Goal: Task Accomplishment & Management: Complete application form

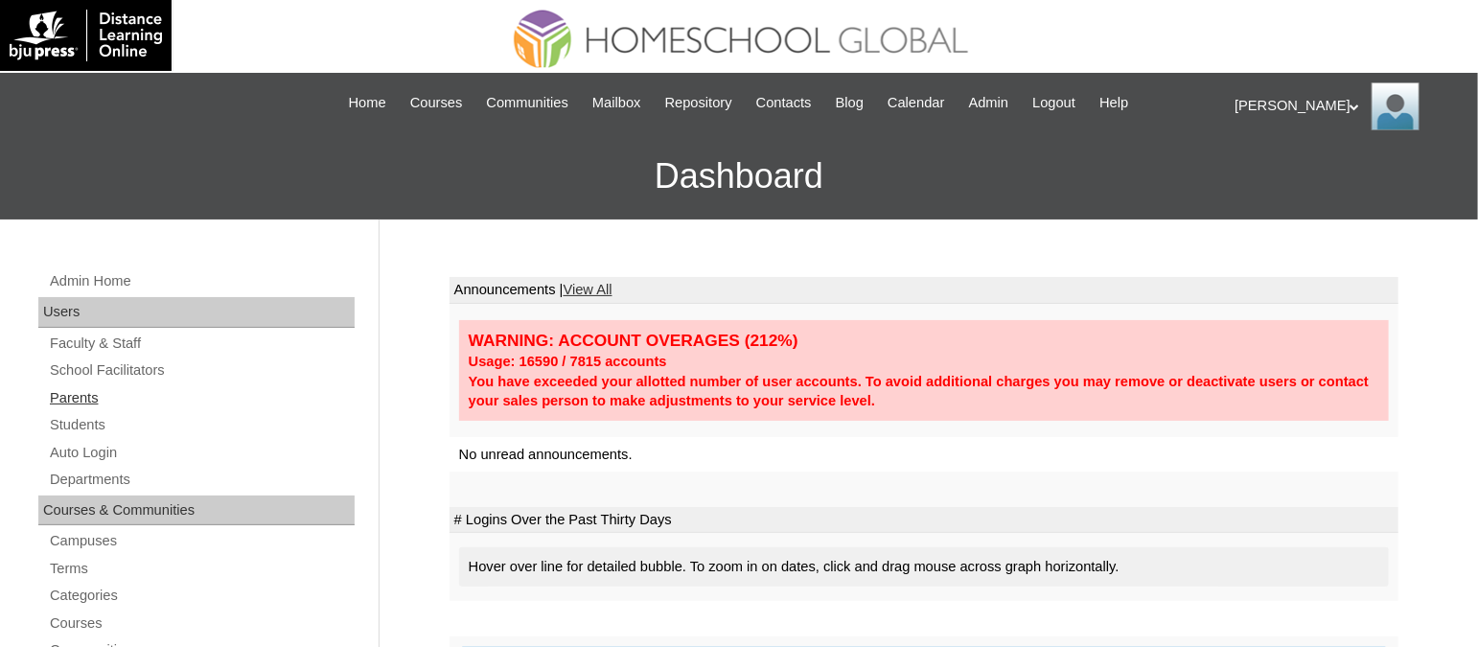
click at [69, 395] on link "Parents" at bounding box center [201, 398] width 307 height 24
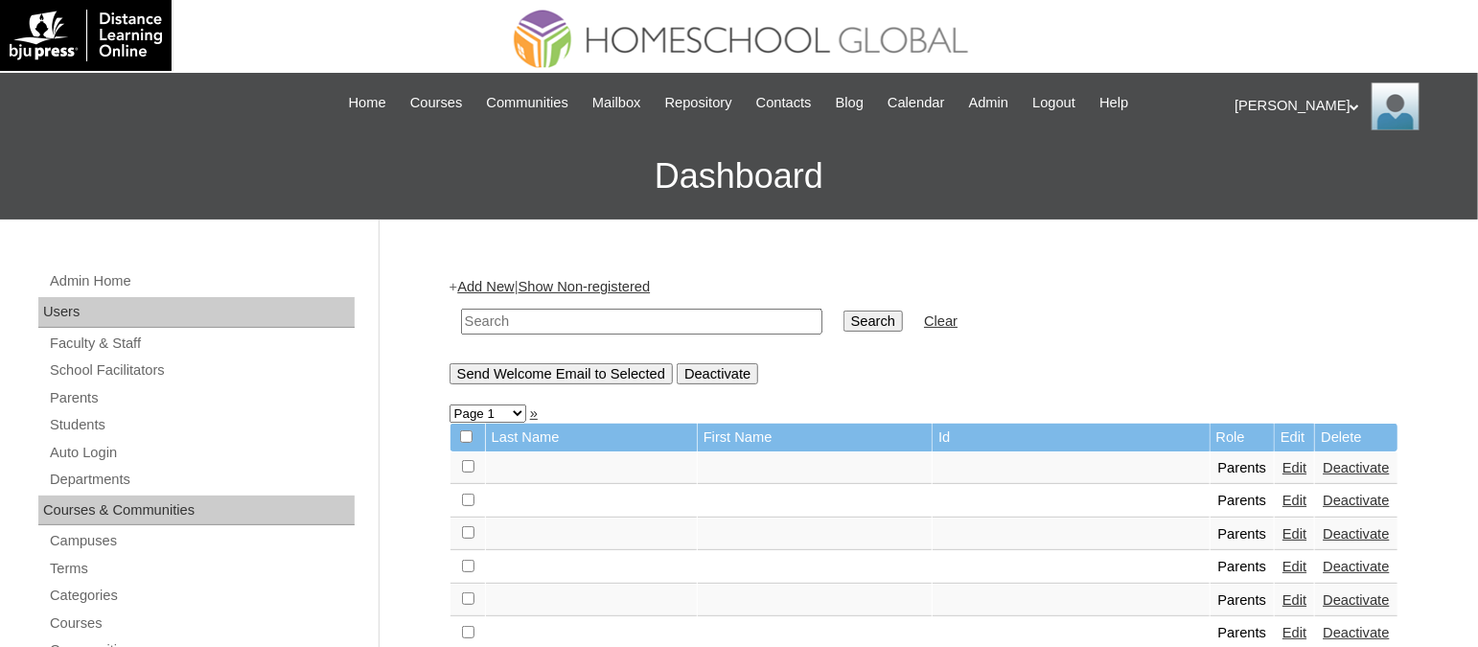
click at [500, 281] on link "Add New" at bounding box center [485, 286] width 57 height 15
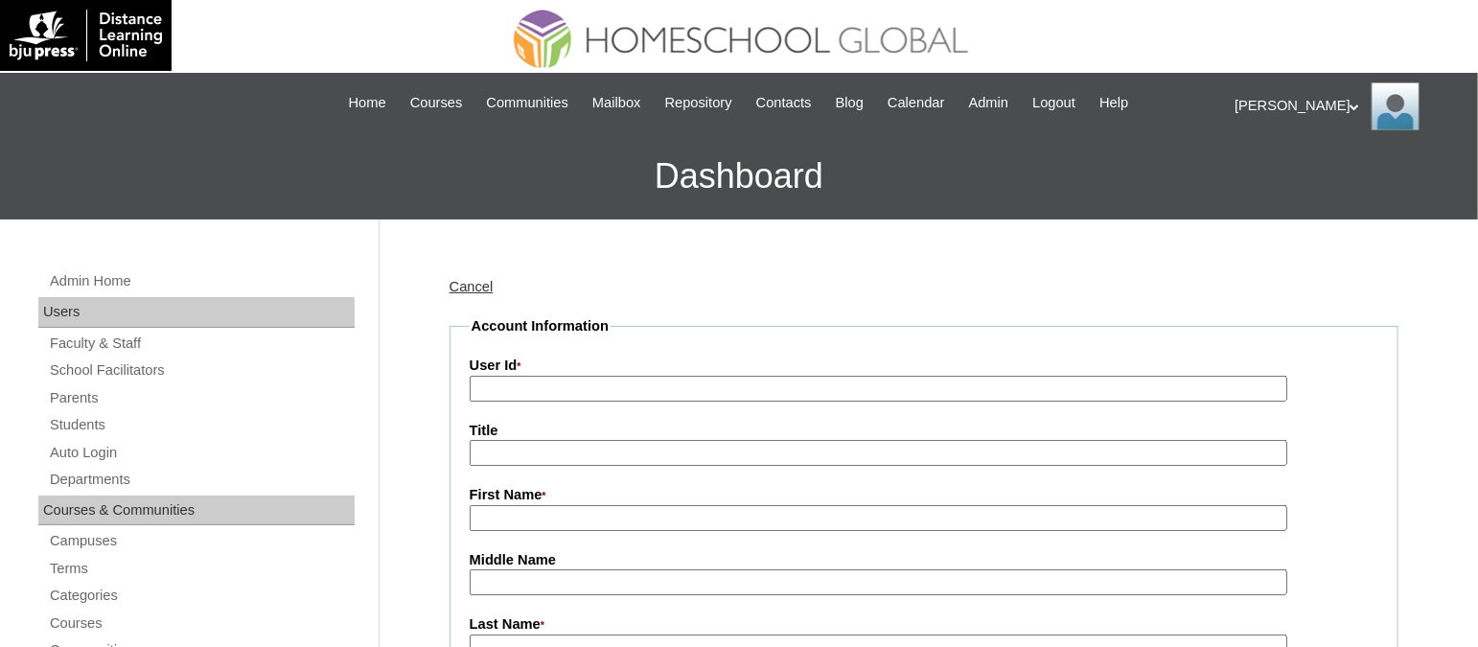
click at [544, 394] on input "User Id *" at bounding box center [879, 389] width 818 height 26
paste input "TOUCHPH2025-MHS010186"
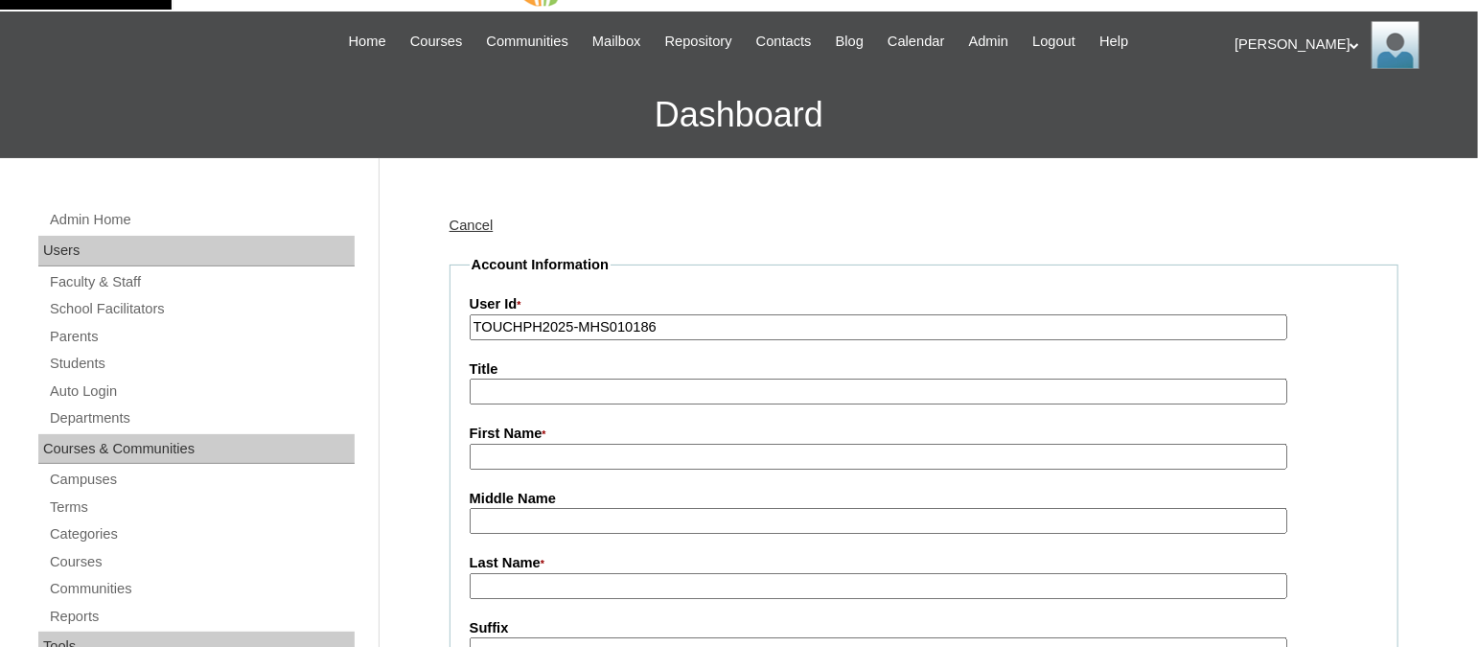
scroll to position [65, 0]
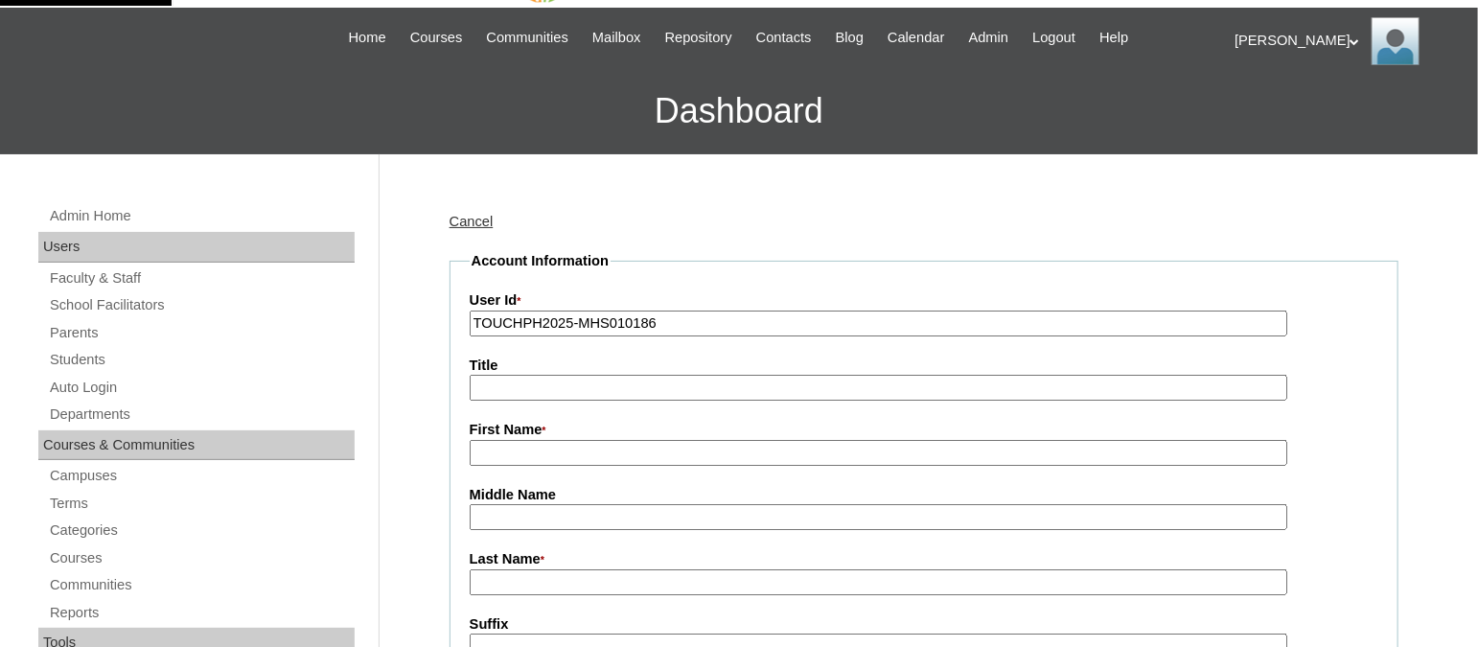
click at [518, 442] on input "First Name *" at bounding box center [879, 453] width 818 height 26
click at [679, 305] on label "User Id *" at bounding box center [924, 300] width 909 height 21
click at [679, 311] on input "TOUCHPH2025-MHS010186" at bounding box center [879, 324] width 818 height 26
paste input "4"
type input "TOUCHPH2025-MHS010184"
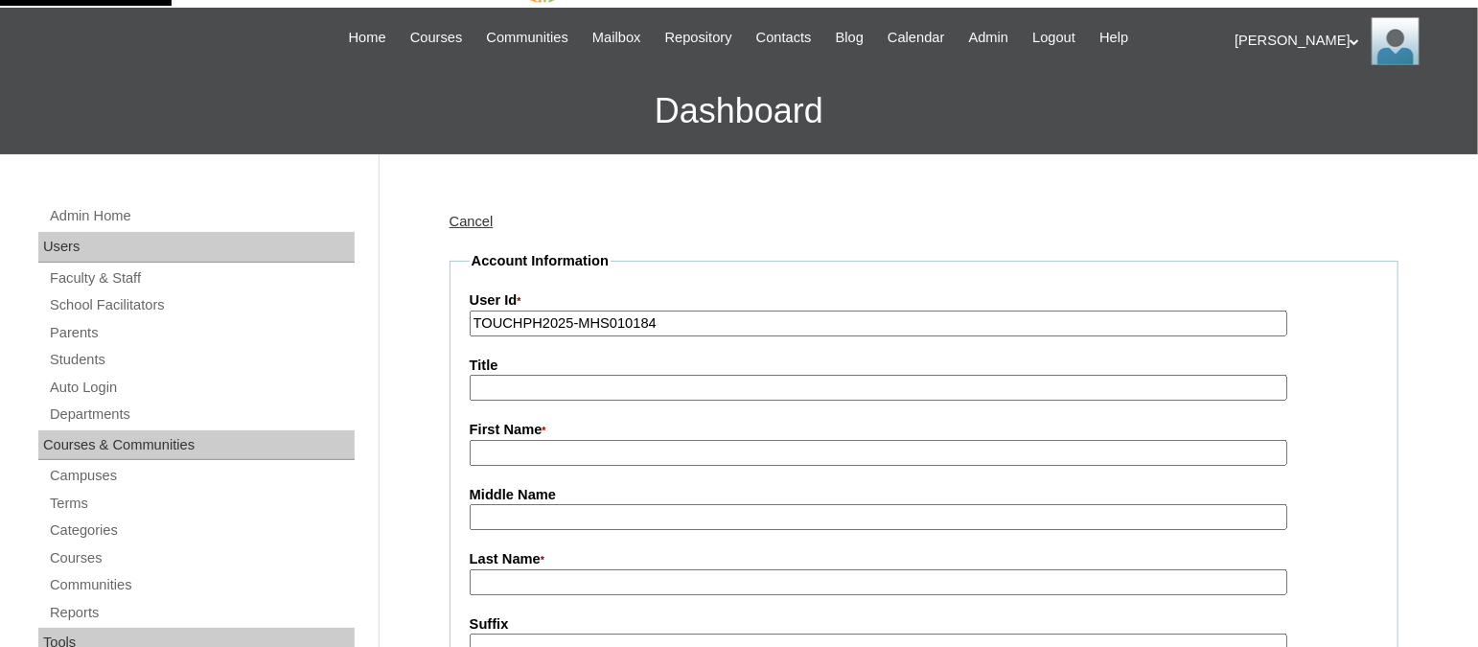
click at [553, 444] on input "First Name *" at bounding box center [879, 453] width 818 height 26
paste input "Elena Antonio"
drag, startPoint x: 590, startPoint y: 449, endPoint x: 514, endPoint y: 446, distance: 76.8
click at [514, 446] on input "Elena Antonio" at bounding box center [879, 453] width 818 height 26
type input "Elena"
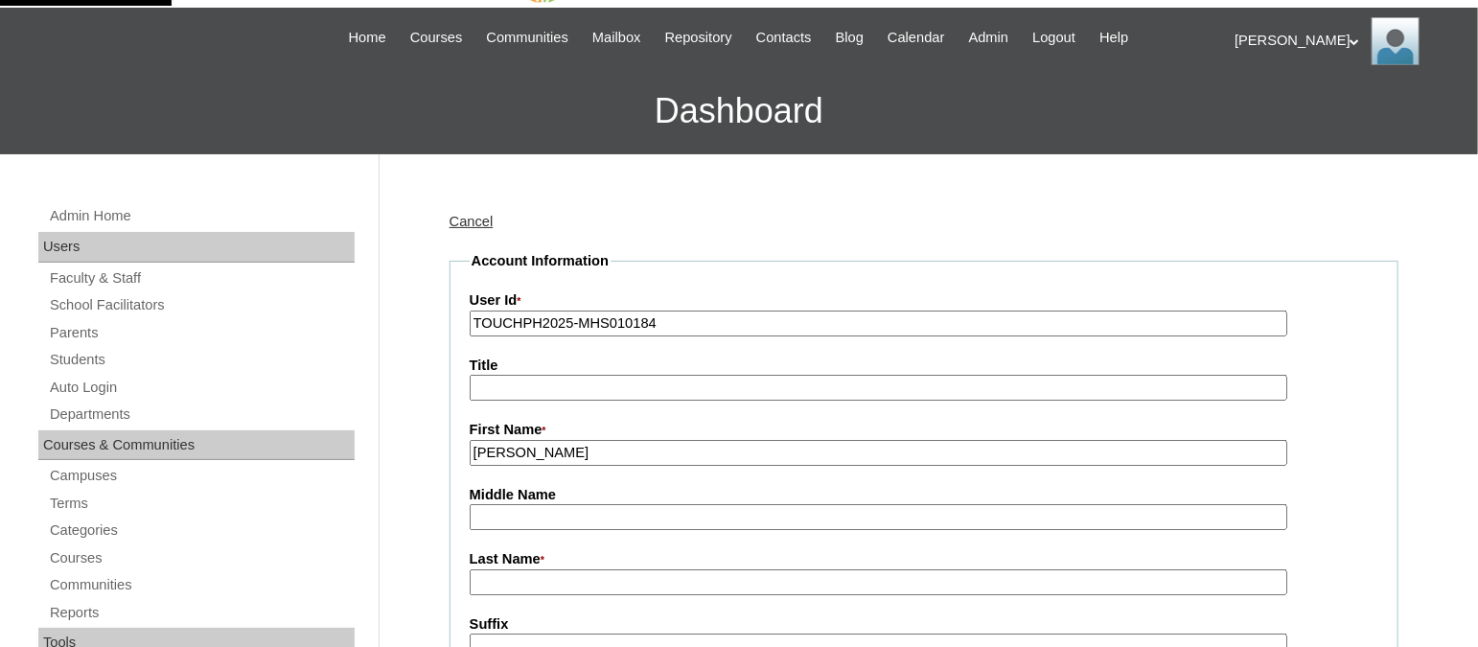
click at [529, 569] on input "Last Name *" at bounding box center [879, 582] width 818 height 26
paste input "Antonio"
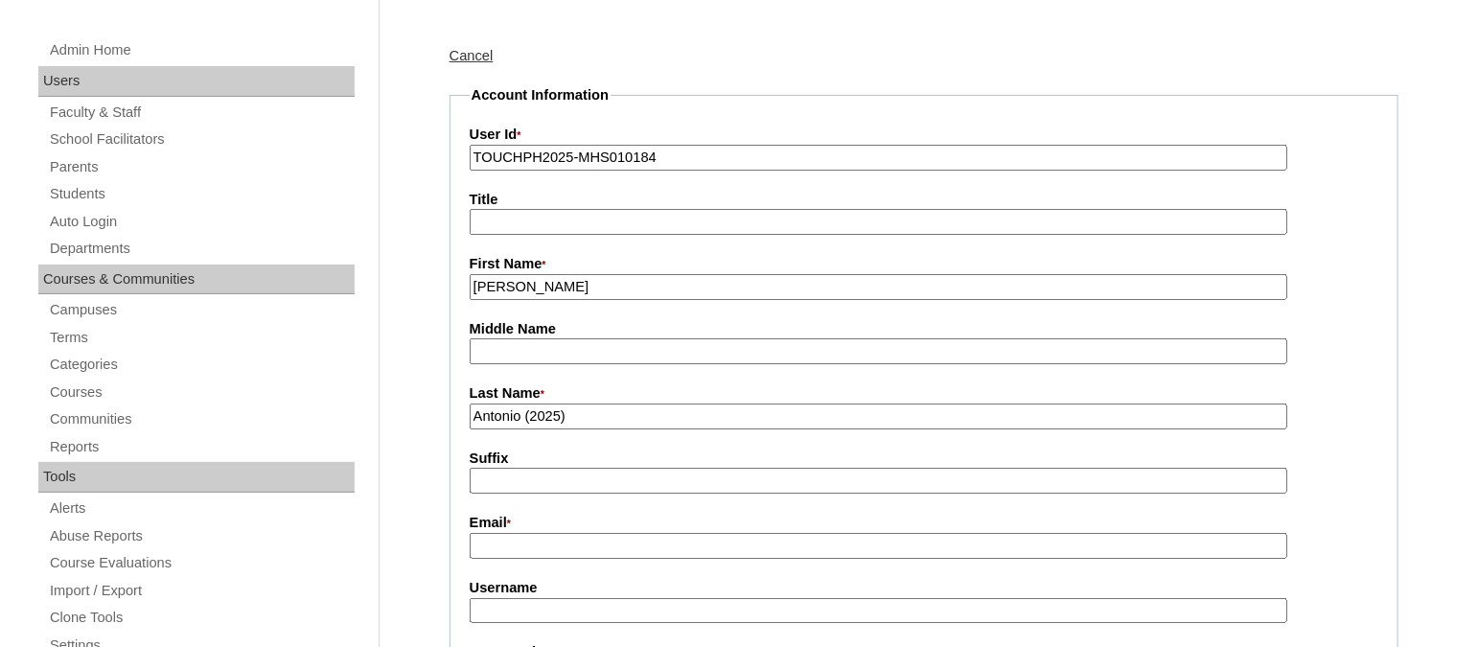
scroll to position [234, 0]
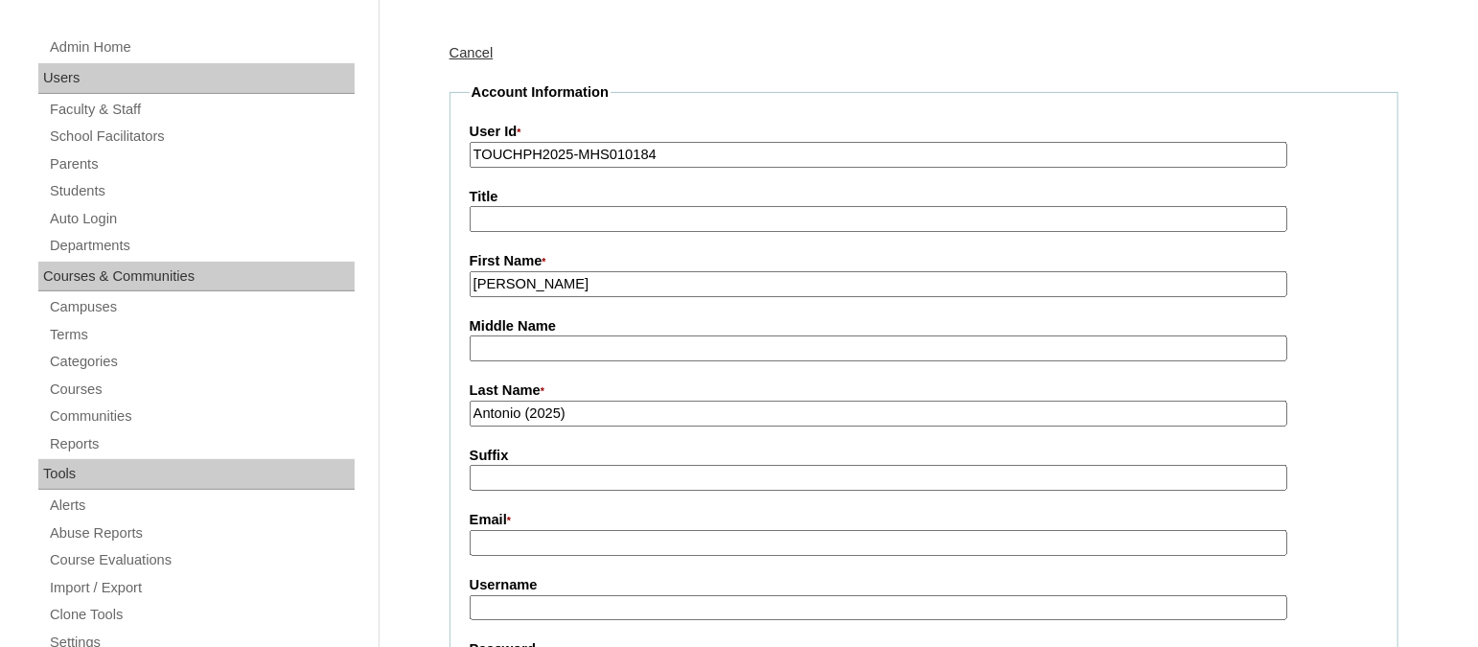
type input "Antonio (2025)"
paste input "elen.antonio@gmail.com"
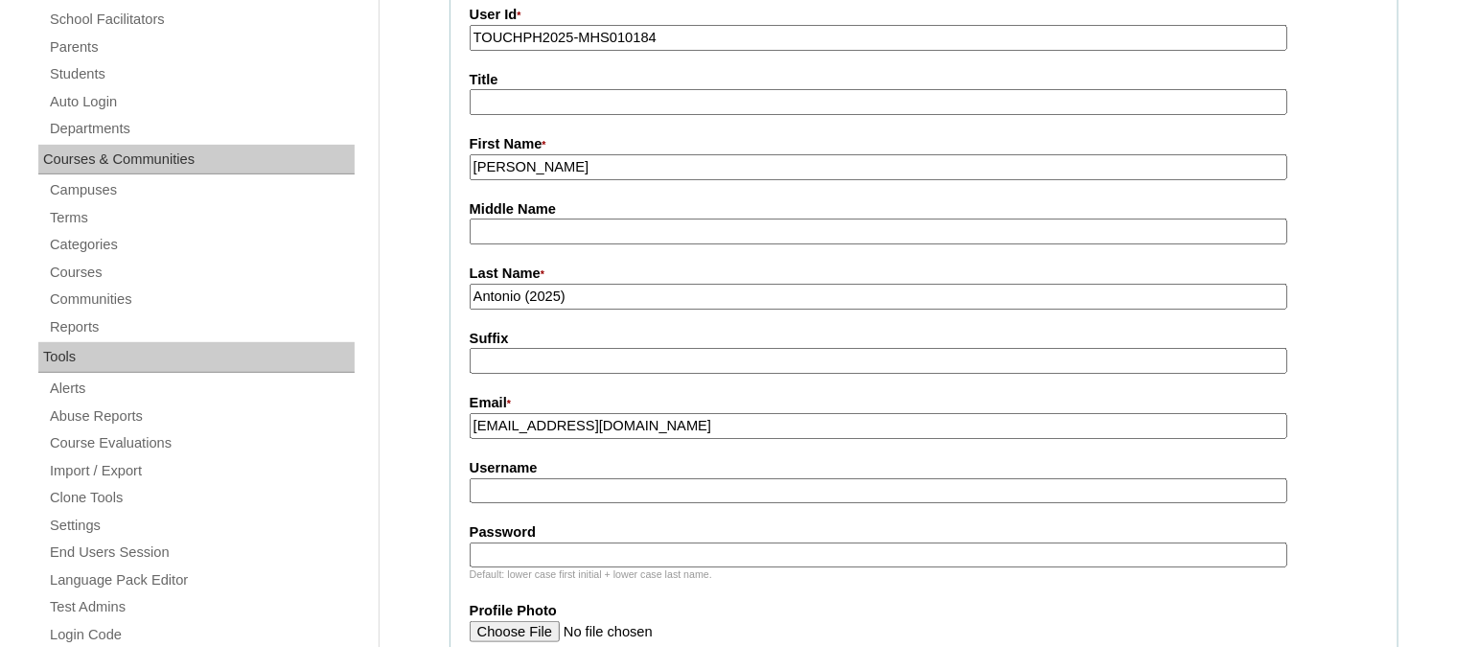
scroll to position [354, 0]
type input "elen.antonio@gmail.com"
click at [511, 479] on input "Username" at bounding box center [879, 488] width 818 height 26
paste input "elenaantonioTQ325"
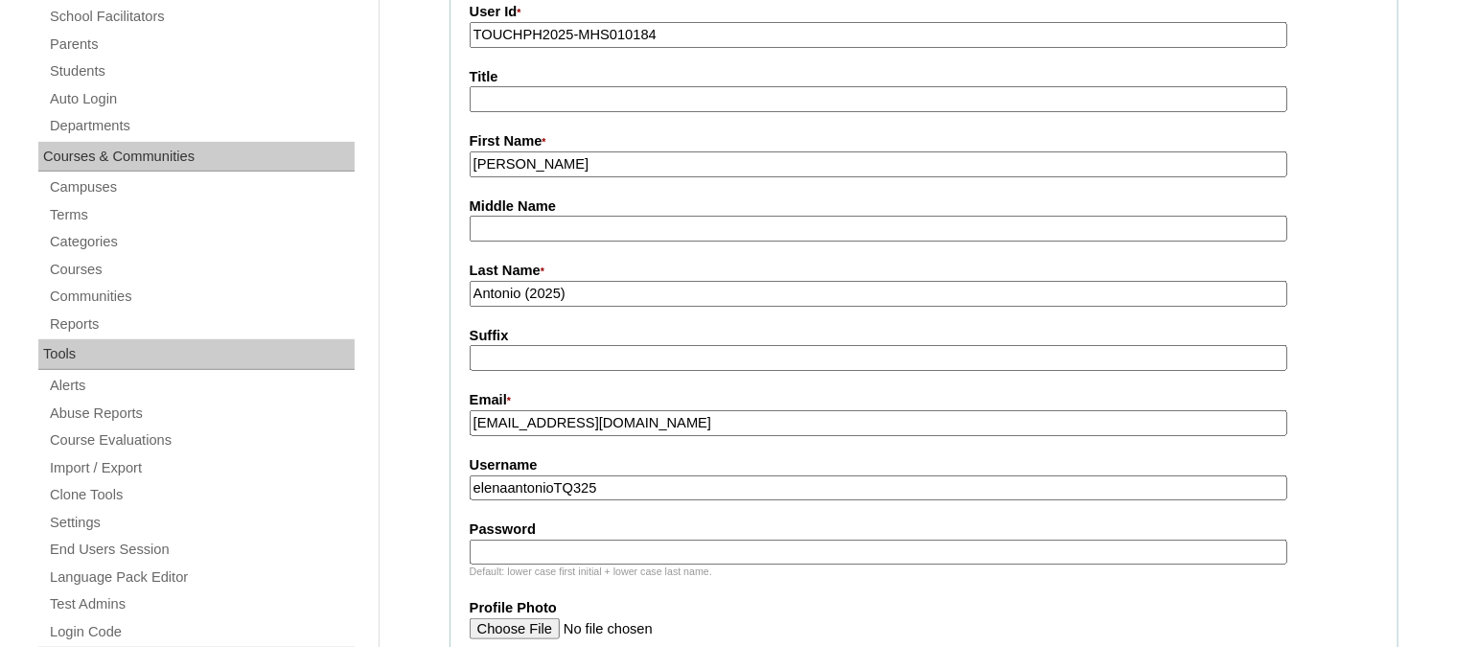
type input "elenaantonioTQ325"
click at [505, 540] on input "Password" at bounding box center [879, 553] width 818 height 26
paste input "HG123456p"
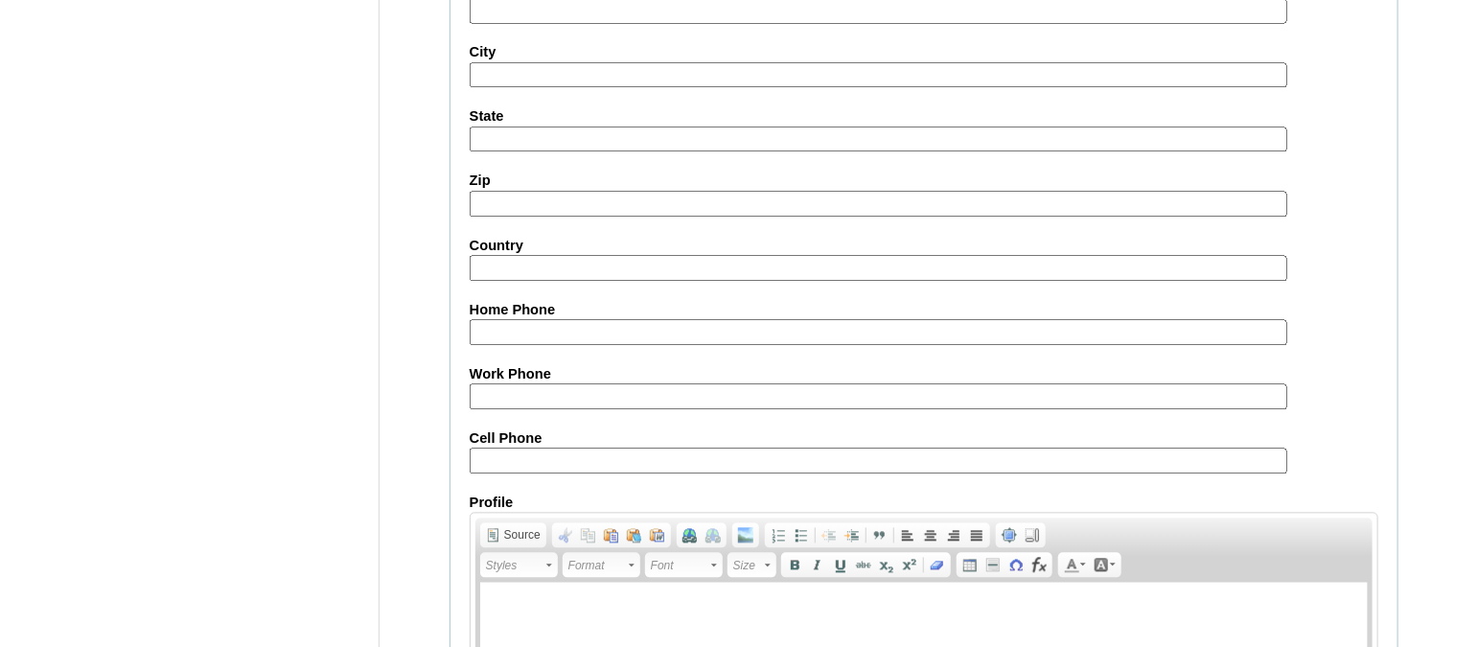
scroll to position [1911, 0]
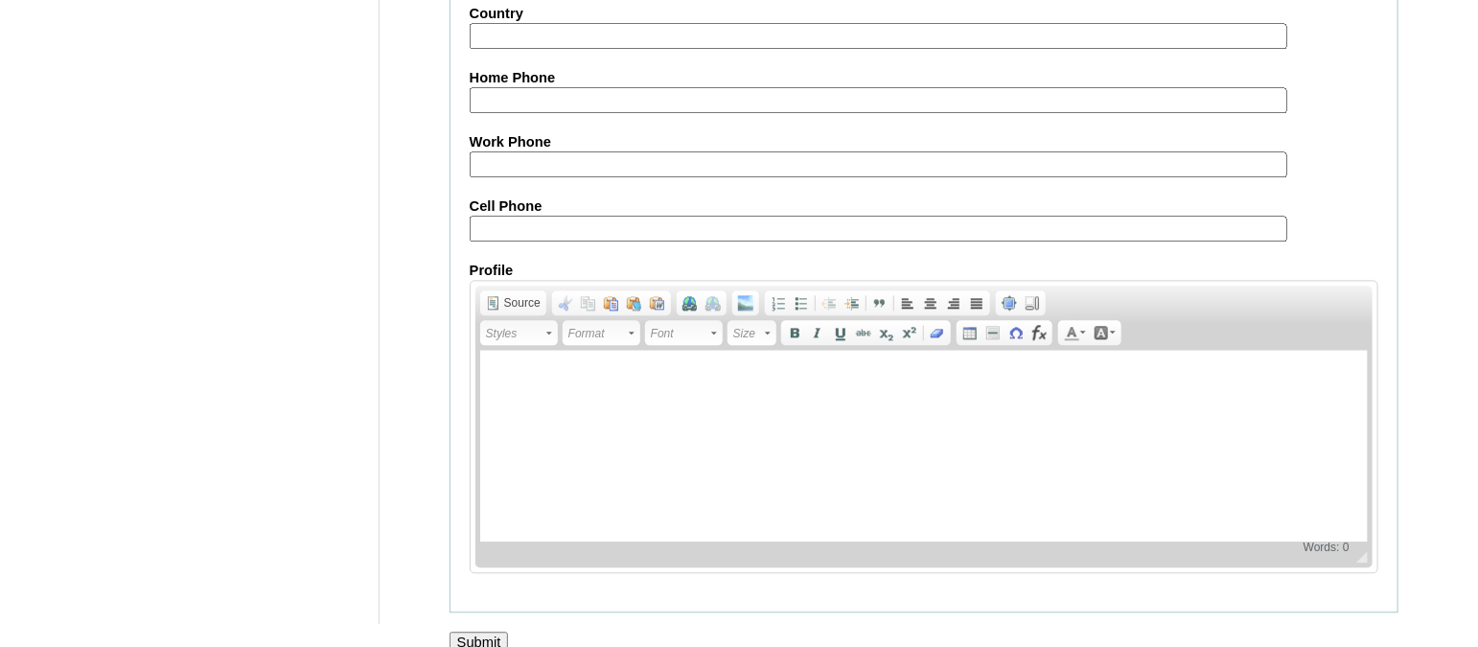
type input "HG123456p"
click at [502, 632] on input "Submit" at bounding box center [478, 642] width 59 height 21
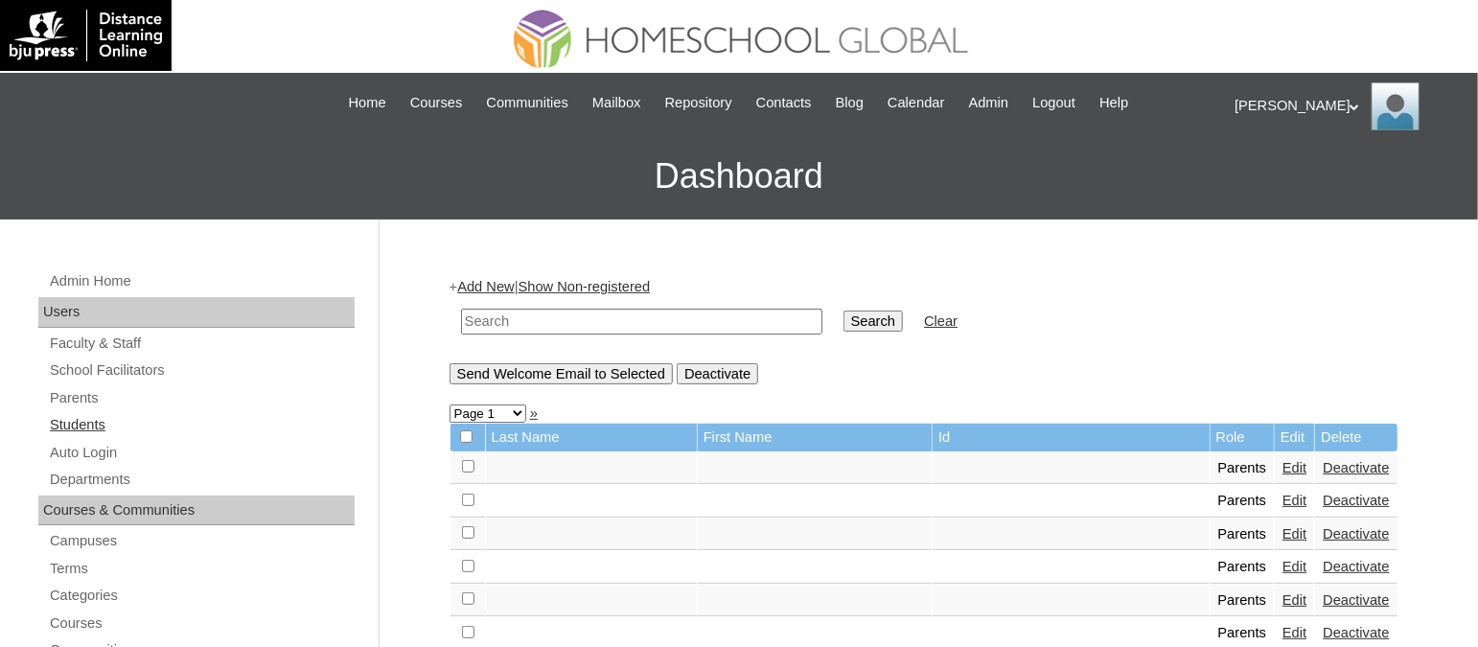
click at [86, 413] on link "Students" at bounding box center [201, 425] width 307 height 24
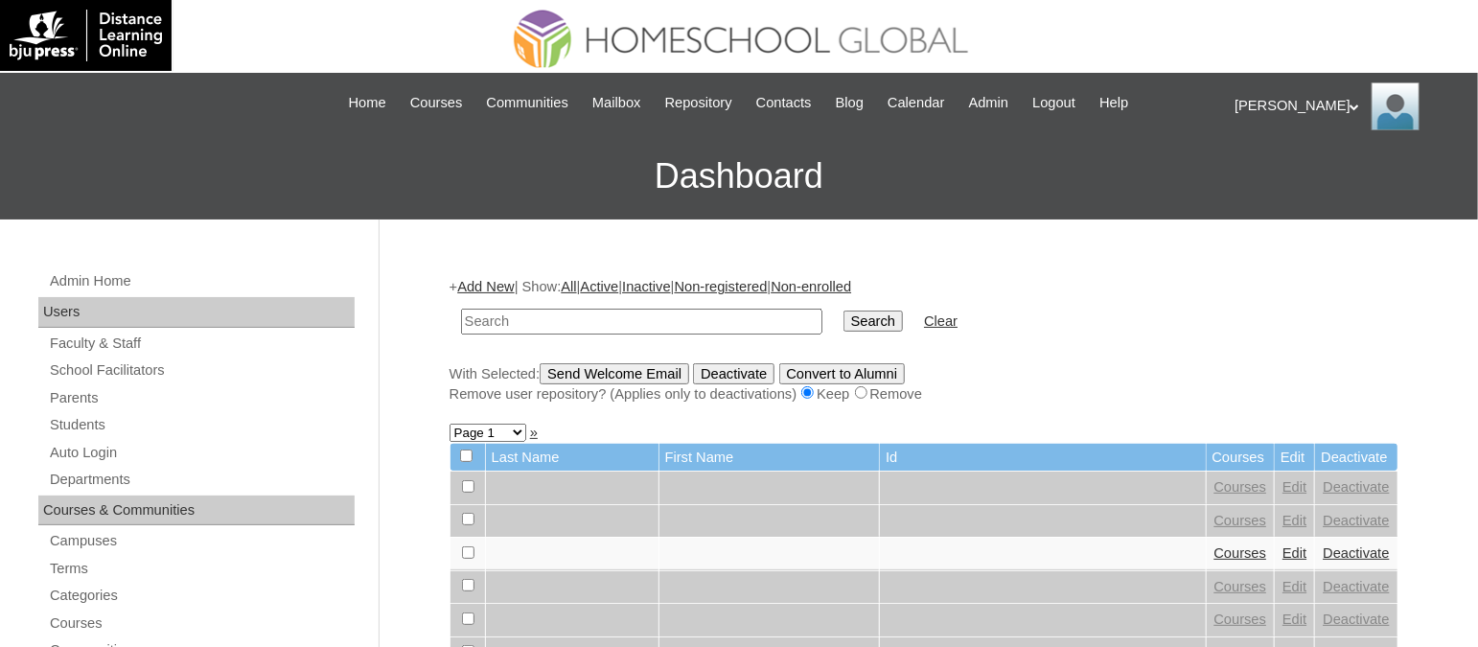
click at [507, 282] on link "Add New" at bounding box center [485, 286] width 57 height 15
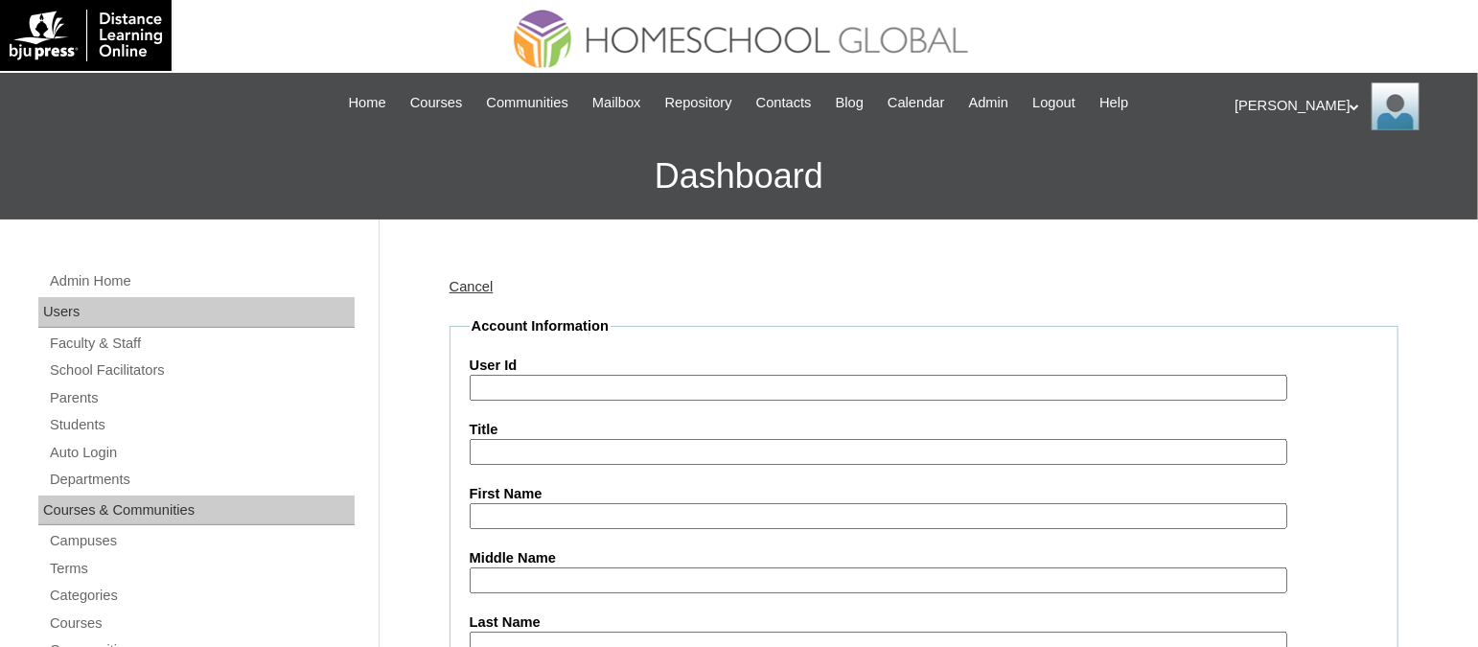
click at [559, 395] on input "User Id" at bounding box center [879, 388] width 818 height 26
paste input "TOUCHPH2025-MHS010183"
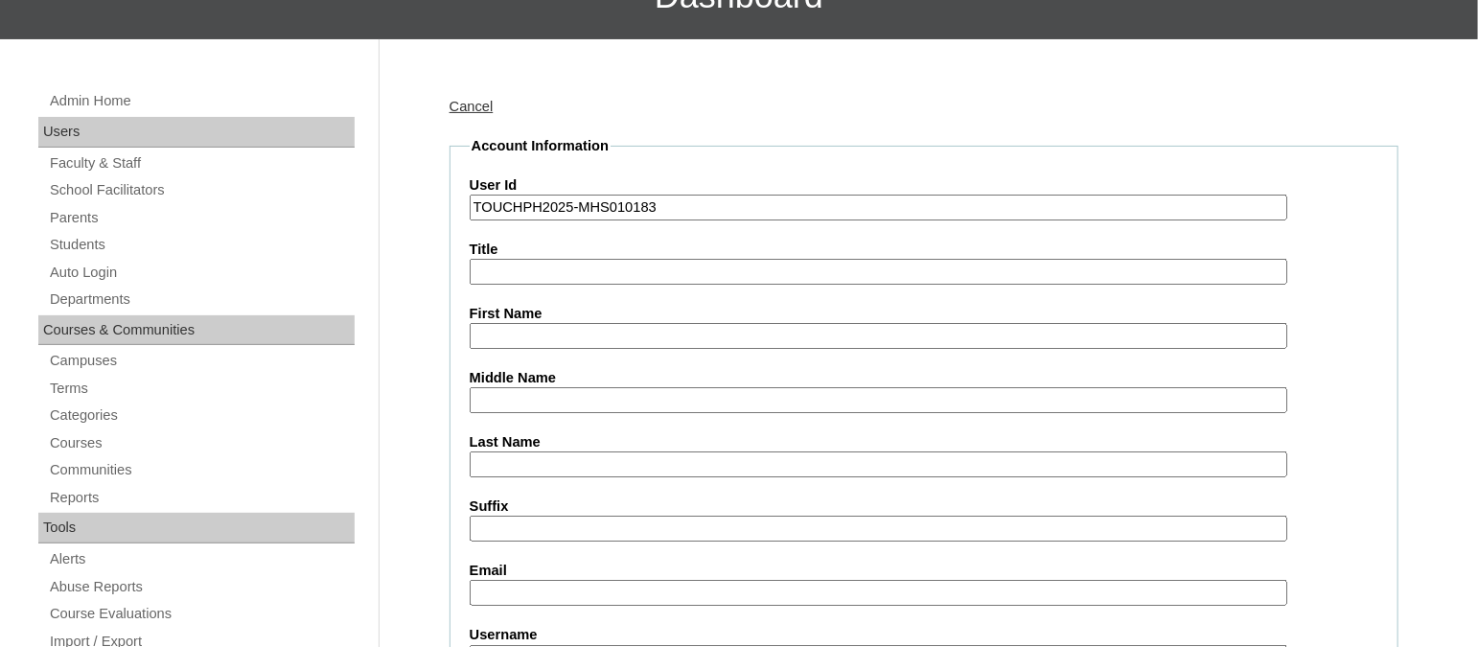
scroll to position [198, 0]
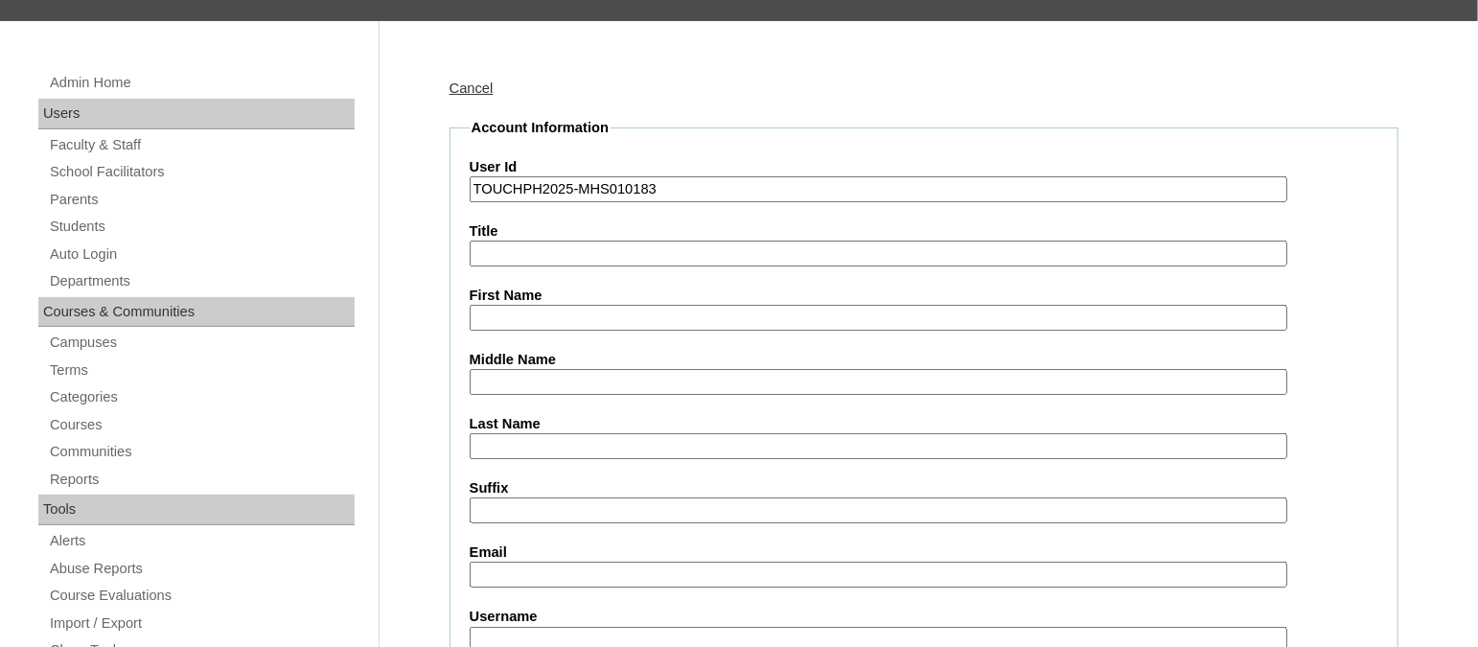
type input "TOUCHPH2025-MHS010183"
click at [493, 311] on input "First Name" at bounding box center [879, 318] width 818 height 26
paste input "Javier Elijah Antonio-"
drag, startPoint x: 634, startPoint y: 314, endPoint x: 557, endPoint y: 311, distance: 77.7
click at [557, 311] on input "Javier Elijah Antonio" at bounding box center [879, 318] width 818 height 26
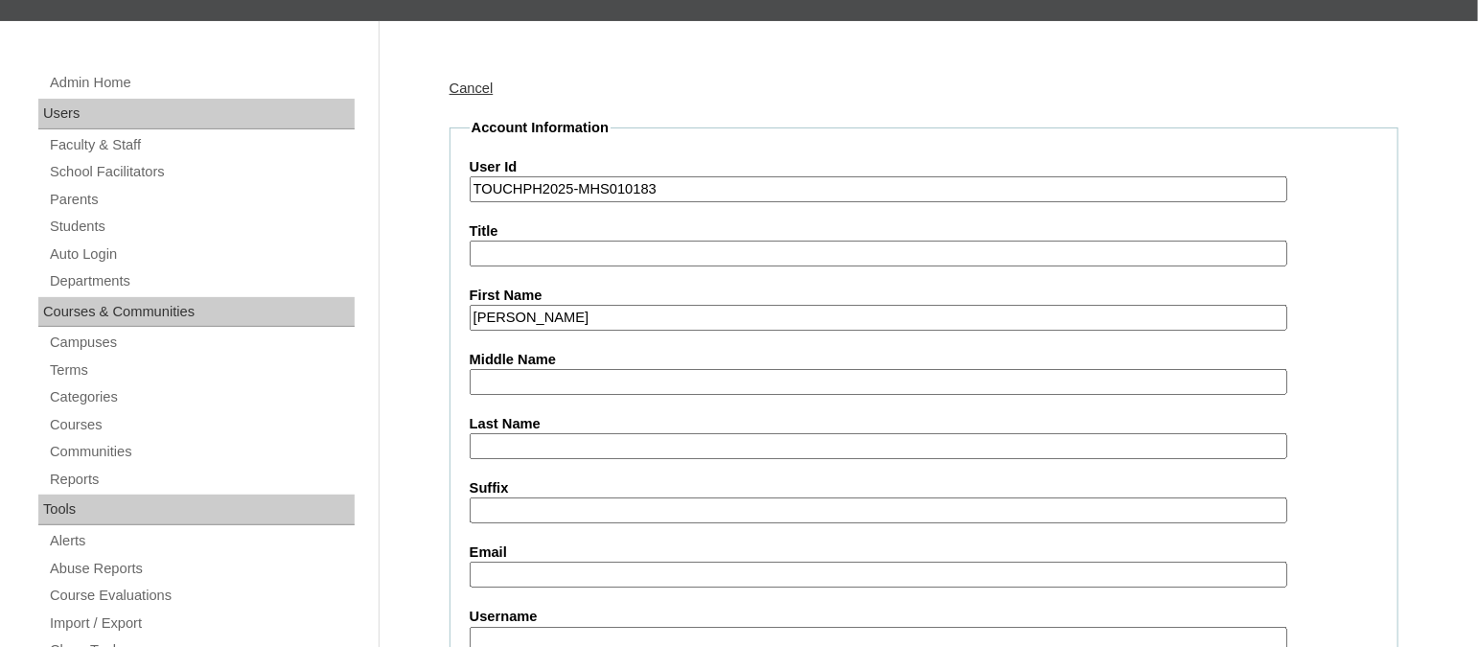
type input "Javier Elijah"
click at [513, 433] on input "Last Name" at bounding box center [879, 446] width 818 height 26
paste input "Antonio"
type input "Antonio"
click at [491, 562] on input "Email" at bounding box center [879, 575] width 818 height 26
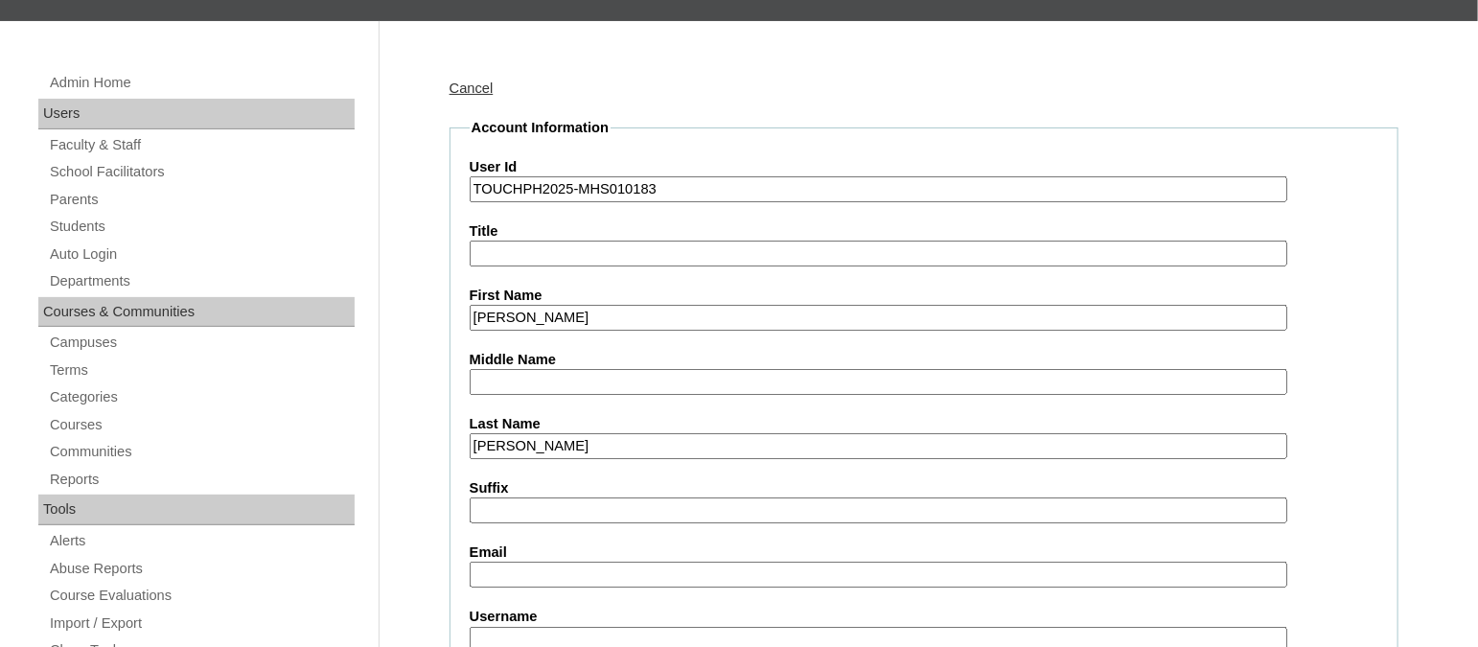
paste input "elen.antonio@gmail.com"
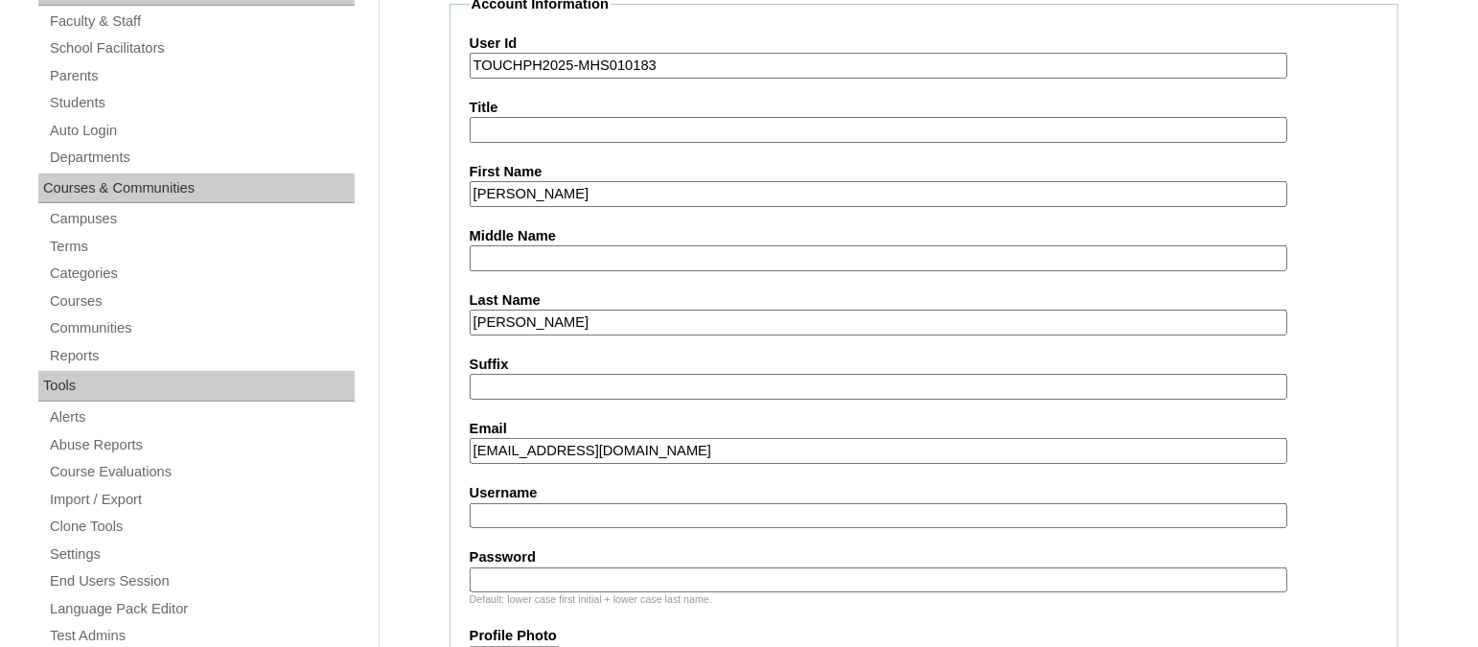
scroll to position [334, 0]
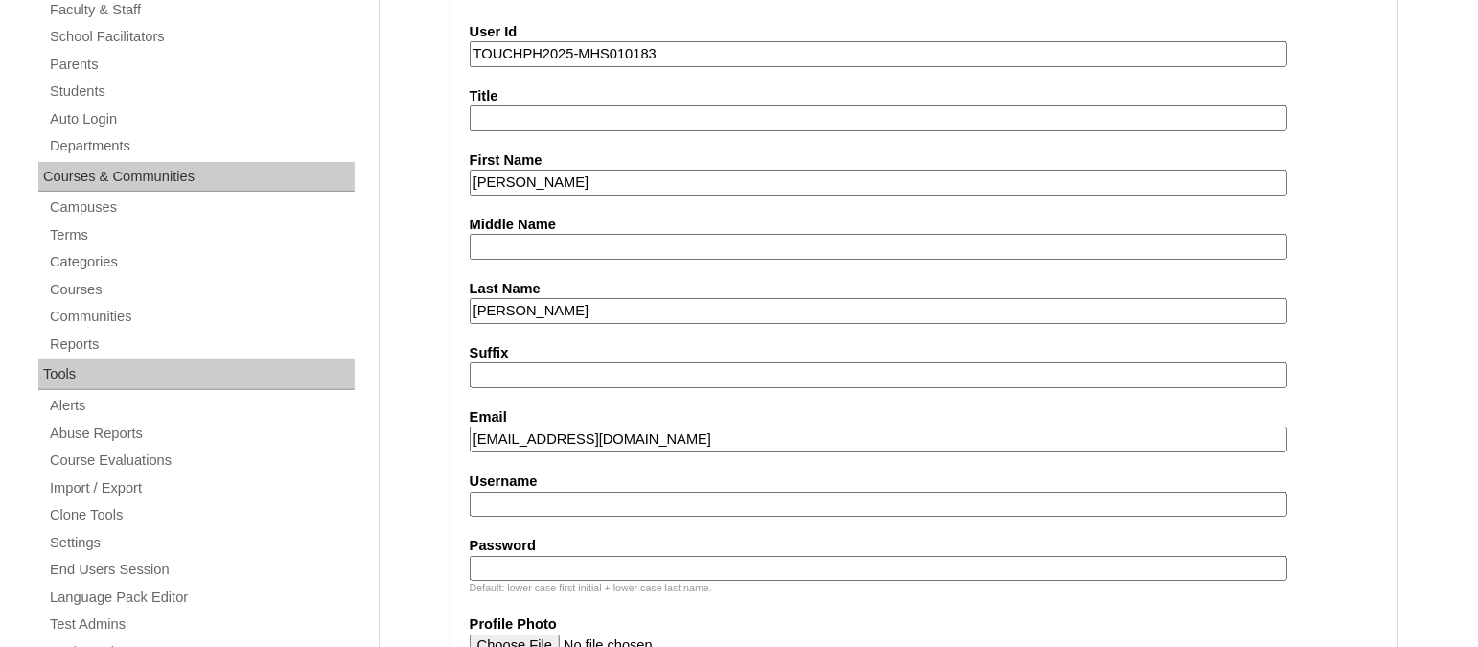
type input "elen.antonio@gmail.com"
click at [515, 492] on input "Username" at bounding box center [879, 505] width 818 height 26
paste input "javierelijahTQ325"
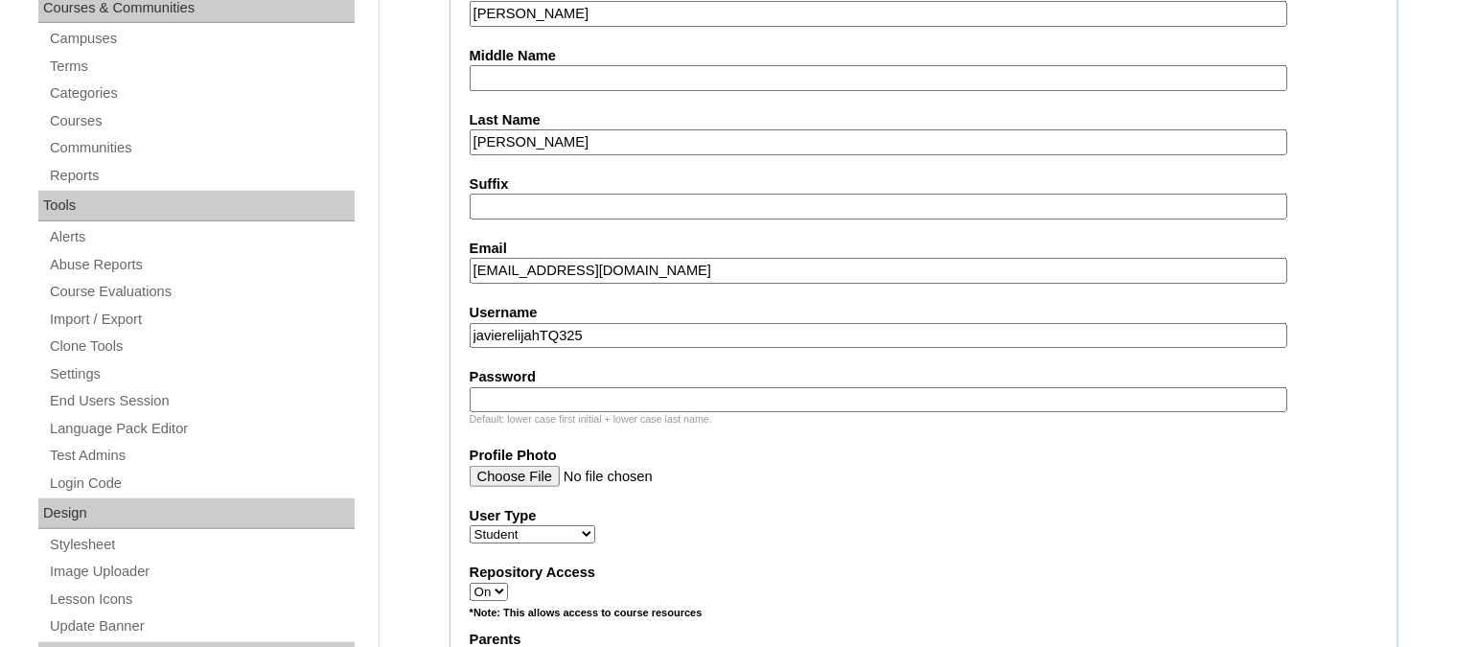
scroll to position [503, 0]
type input "javierelijahTQ325"
click at [495, 392] on input "Password" at bounding box center [879, 399] width 818 height 26
paste input "HG123456s"
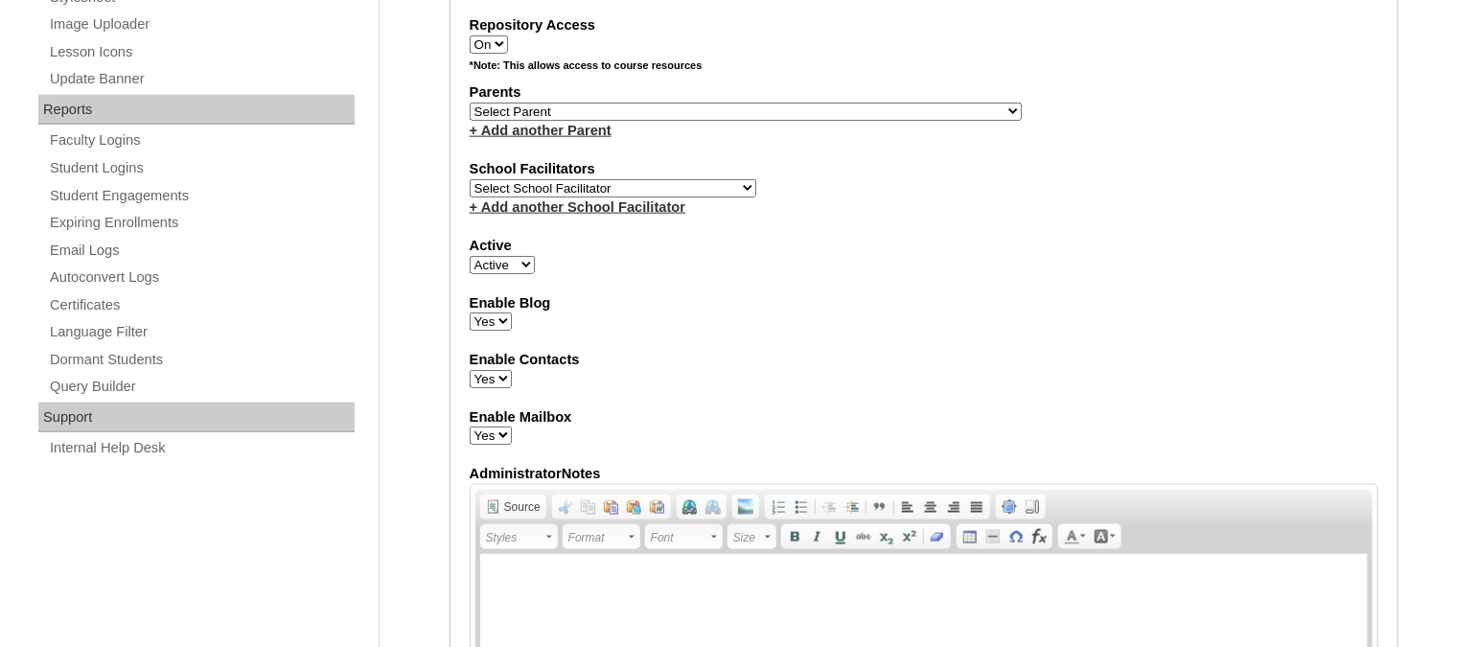
scroll to position [1061, 0]
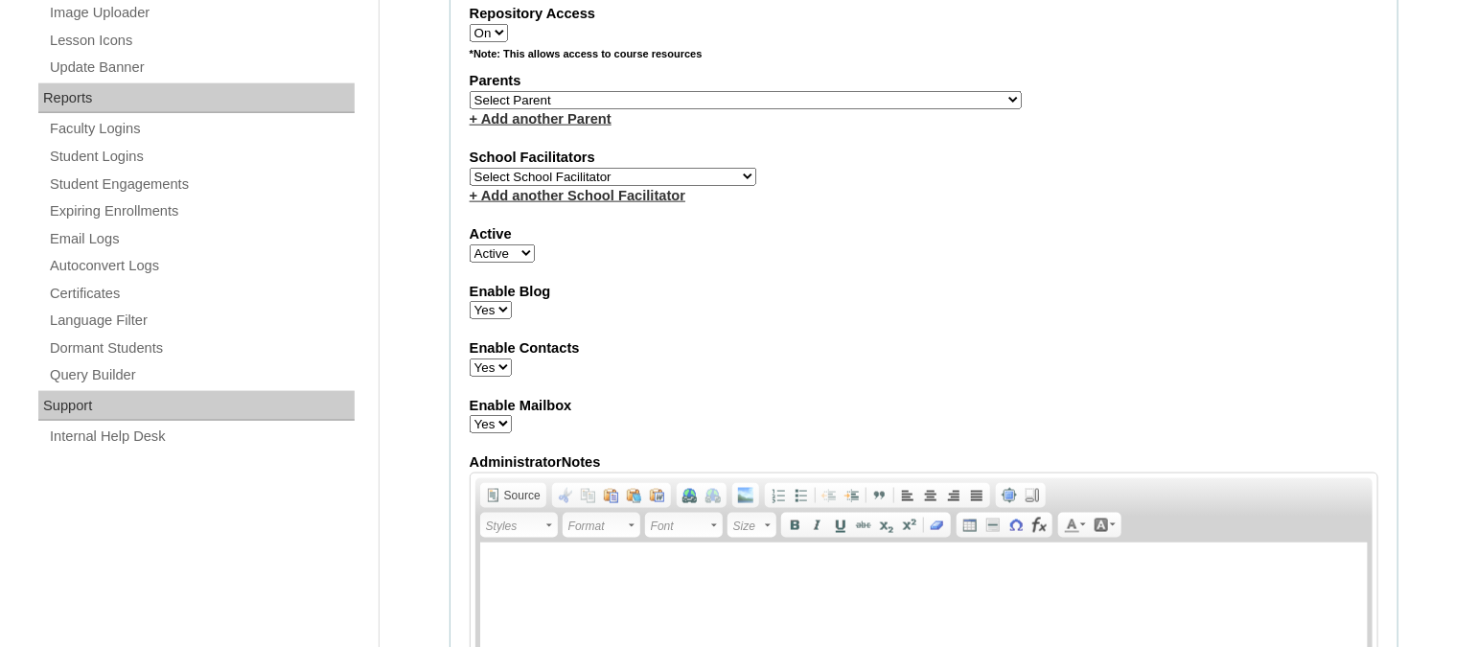
type input "HG123456s"
click at [563, 91] on select "Select Parent , , , , , , , , , , , , , , , , , , , , , , , , , , , , , , , , ,…" at bounding box center [746, 100] width 552 height 18
select select "43723"
click at [470, 91] on select "Select Parent , , , , , , , , , , , , , , , , , , , , , , , , , , , , , , , , ,…" at bounding box center [746, 100] width 552 height 18
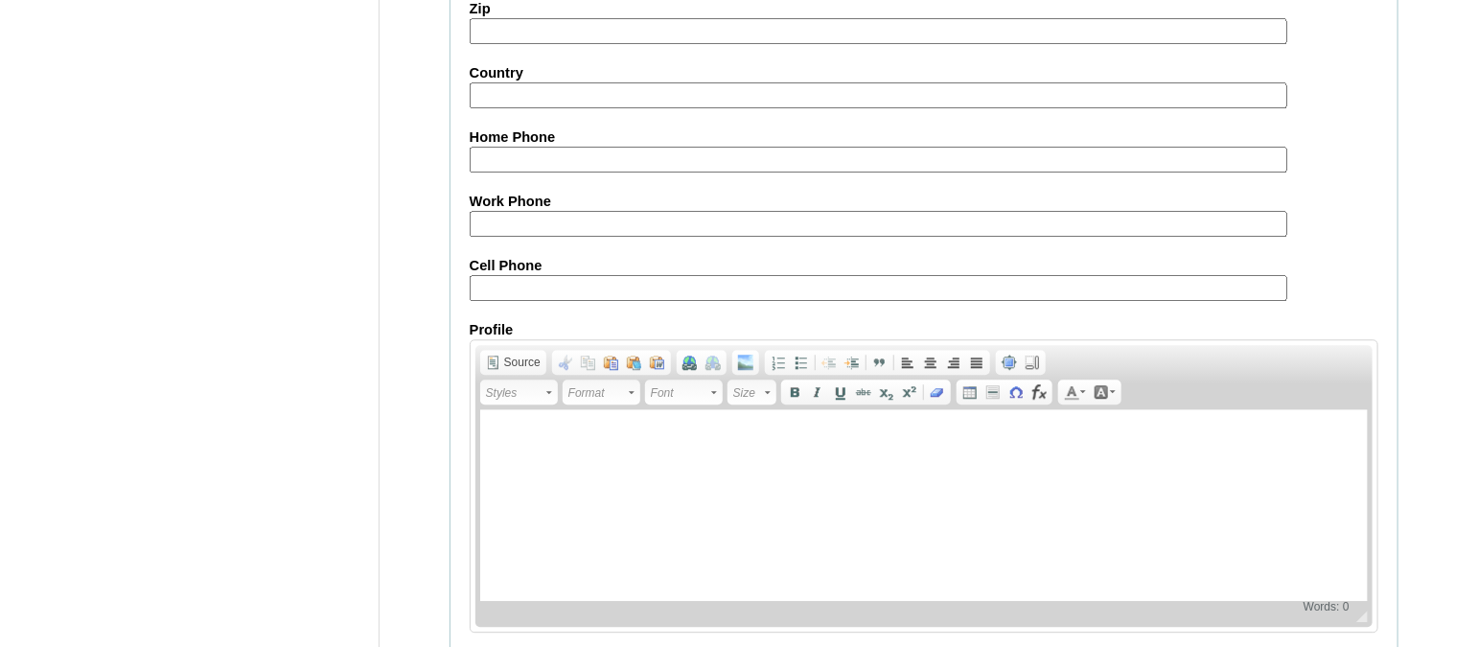
scroll to position [2255, 0]
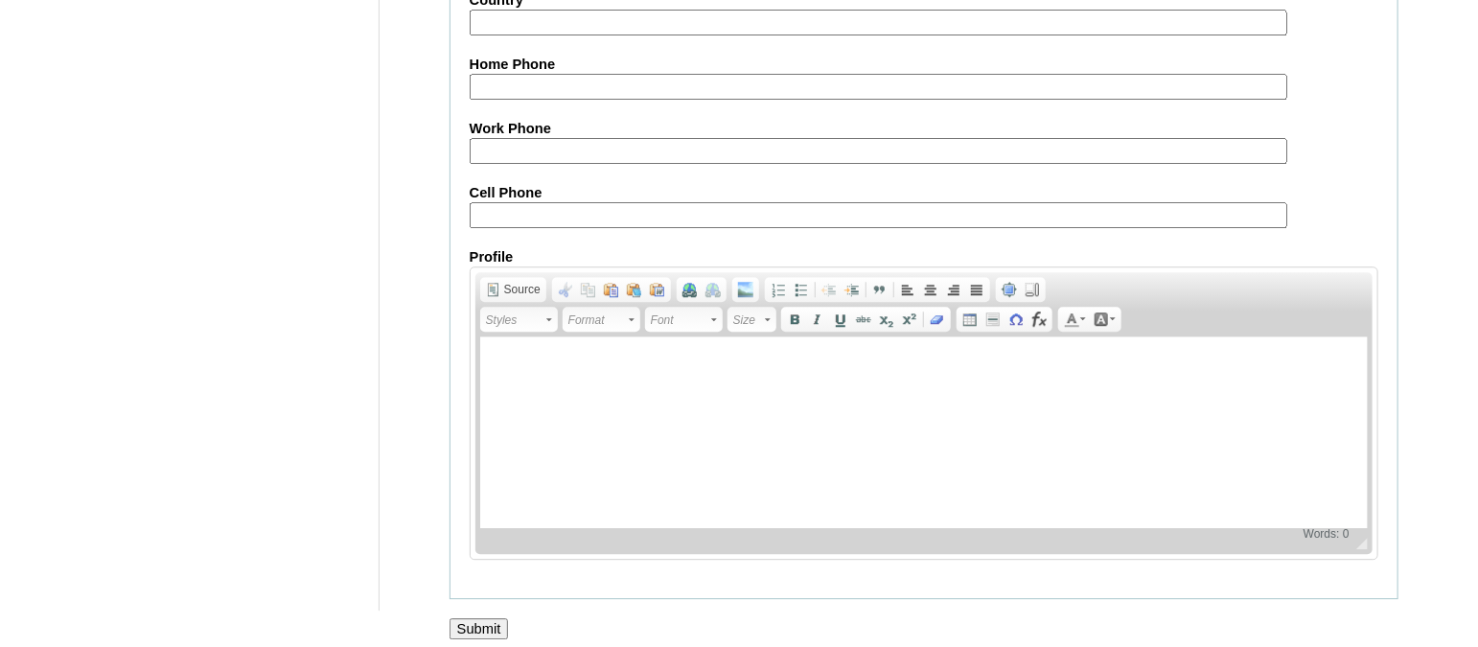
click at [483, 619] on input "Submit" at bounding box center [478, 628] width 59 height 21
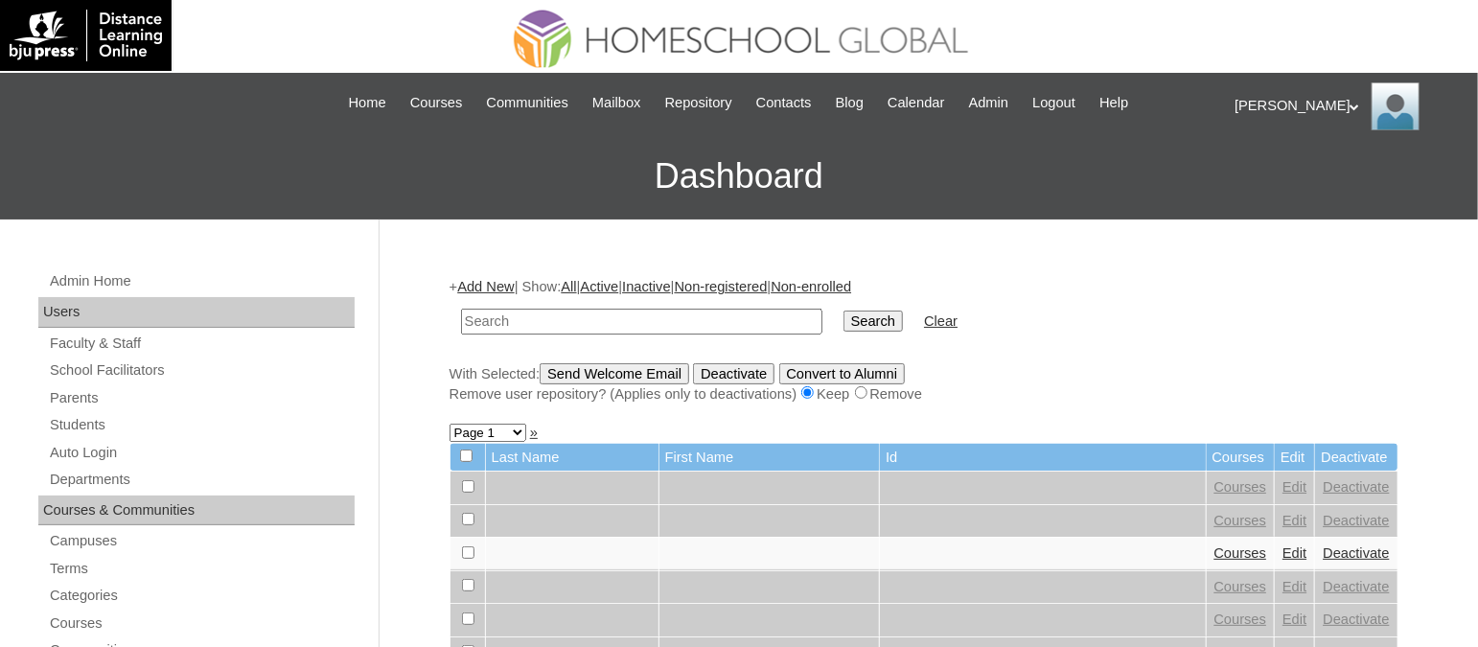
paste input "TOUCHPH2025-MHS010183"
type input "TOUCHPH2025-MHS010183"
click at [843, 311] on input "Search" at bounding box center [872, 321] width 59 height 21
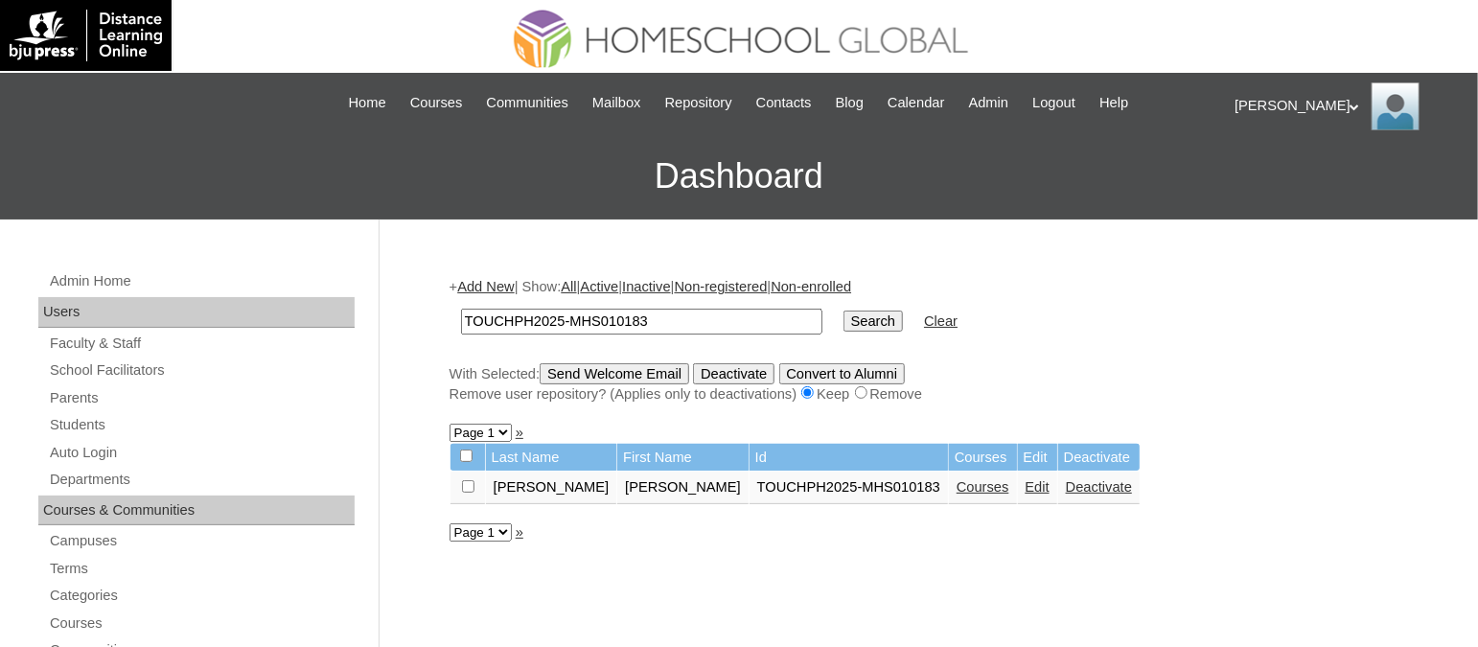
click at [956, 484] on link "Courses" at bounding box center [982, 486] width 53 height 15
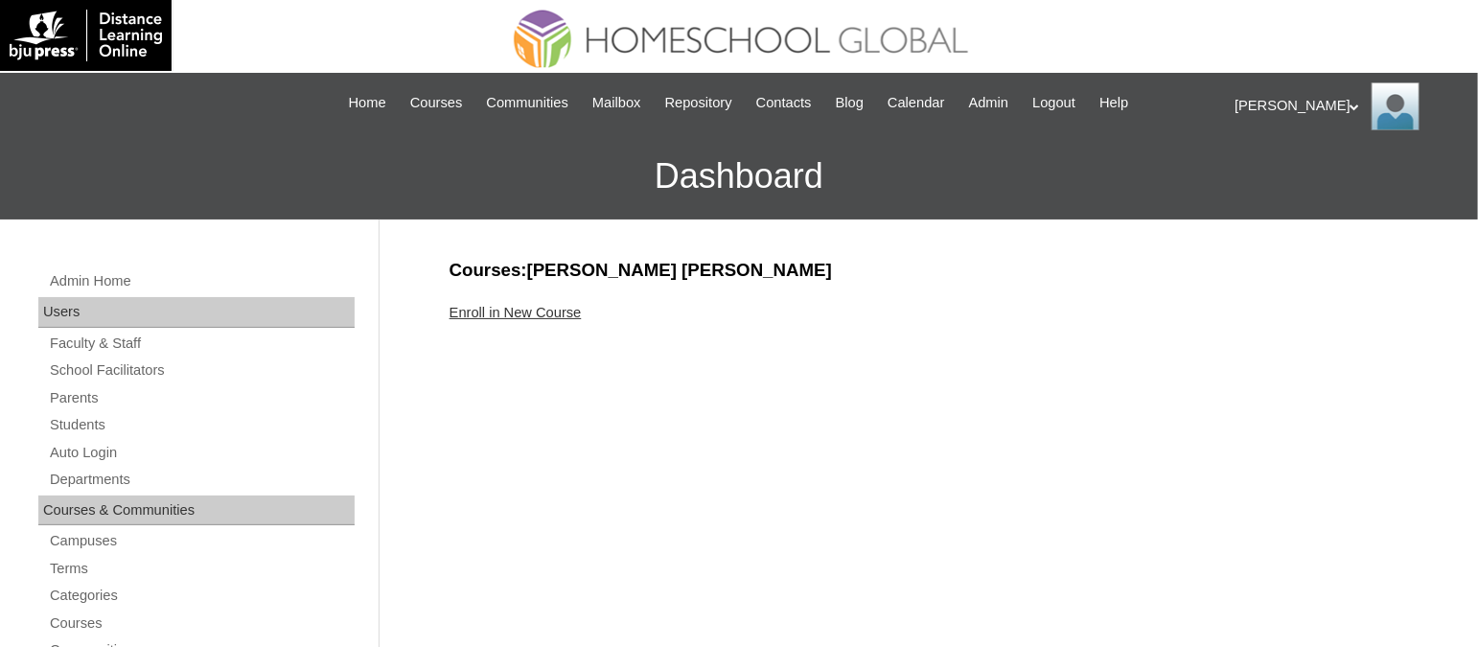
click at [518, 312] on link "Enroll in New Course" at bounding box center [515, 312] width 132 height 15
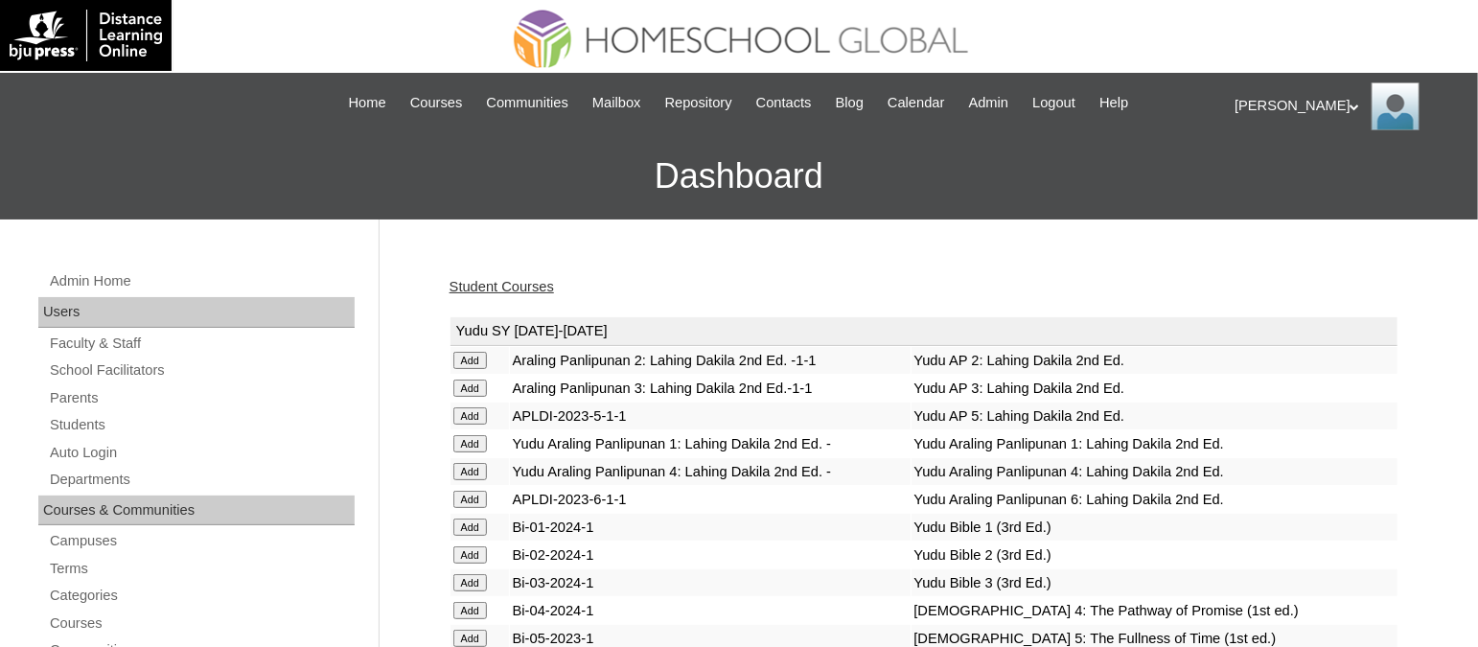
scroll to position [4905, 0]
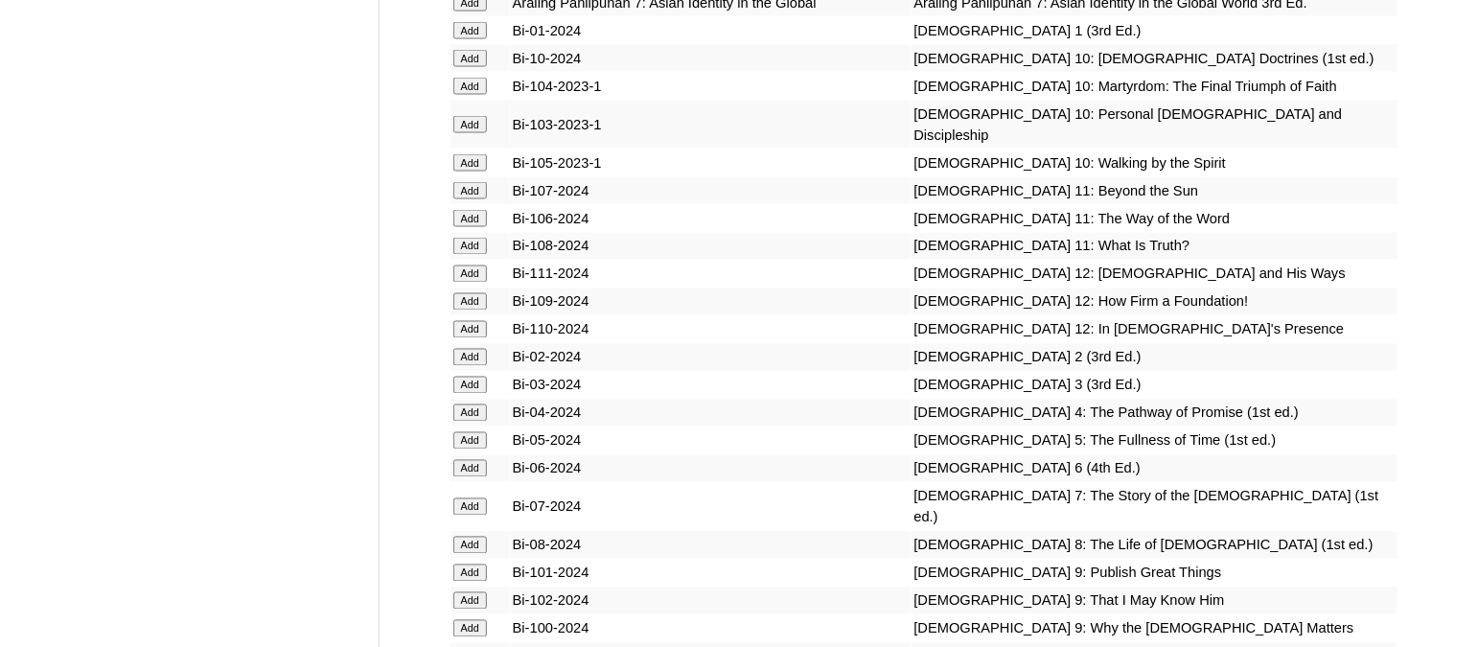
click at [475, 404] on input "Add" at bounding box center [470, 412] width 34 height 17
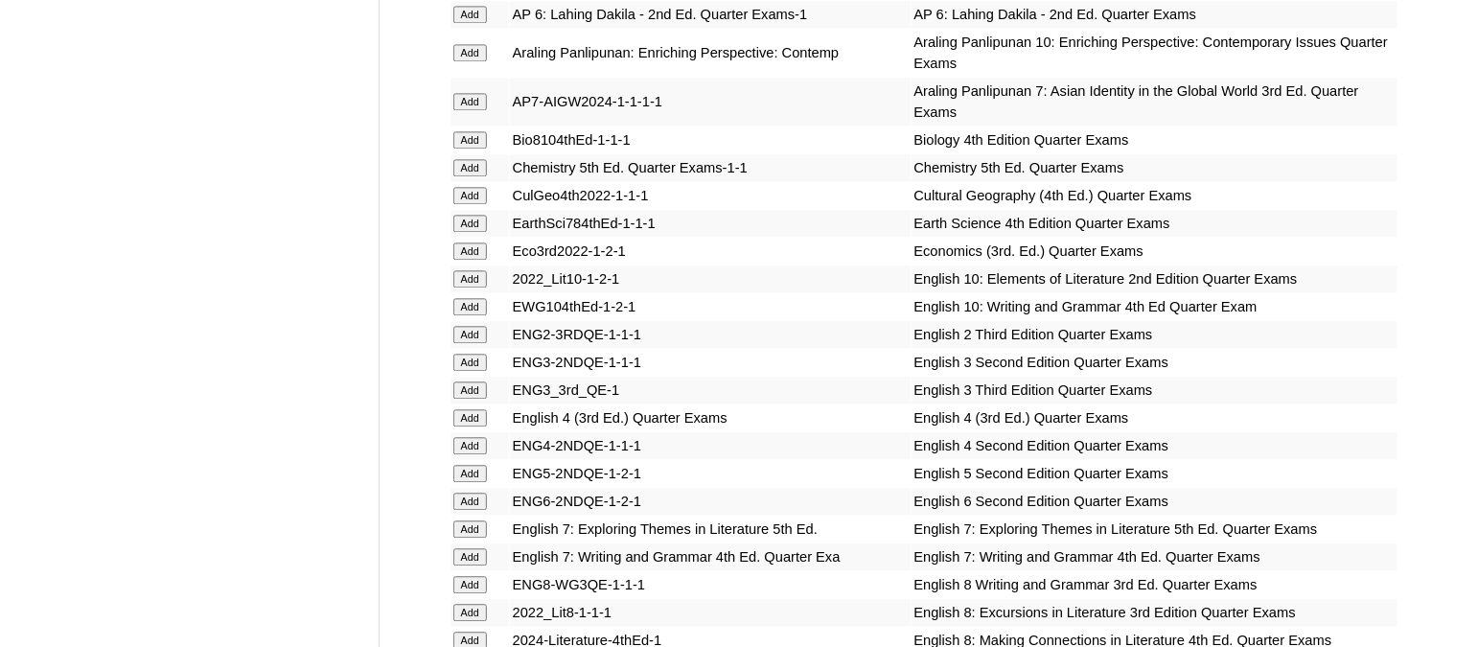
scroll to position [5494, 0]
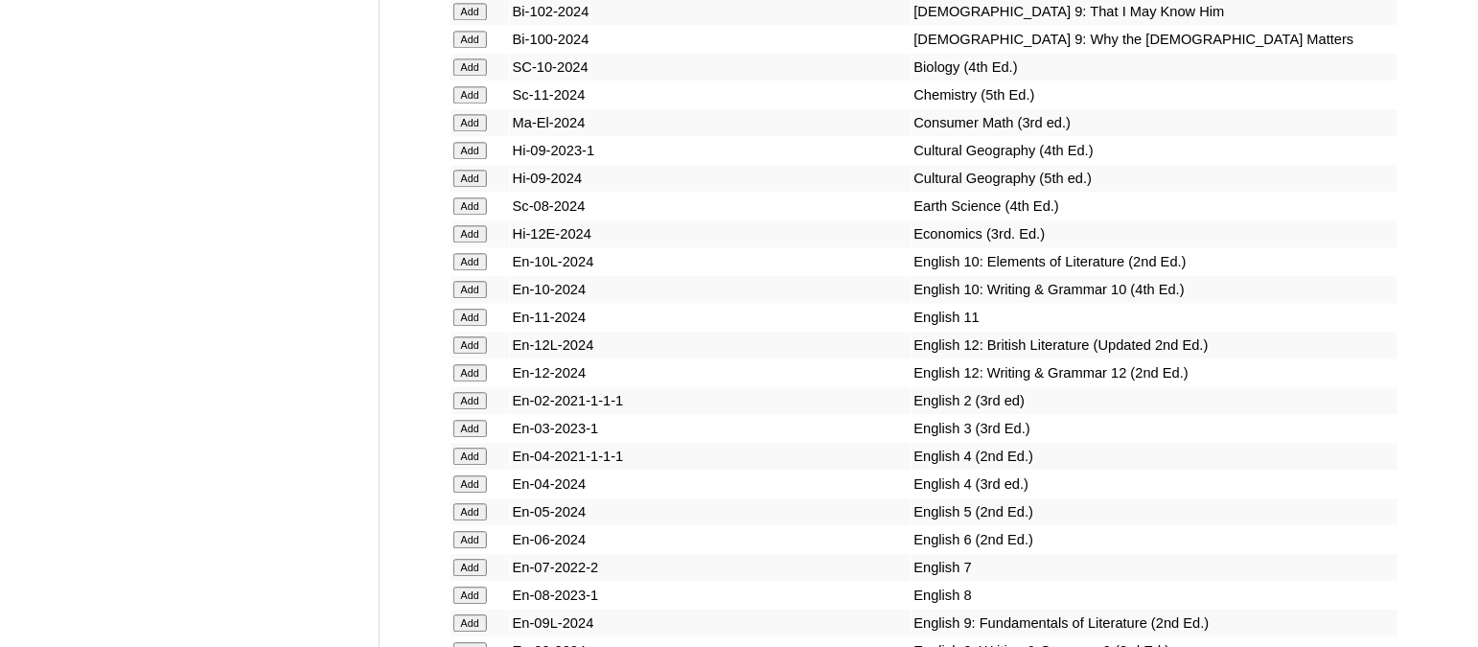
click at [475, 475] on input "Add" at bounding box center [470, 483] width 34 height 17
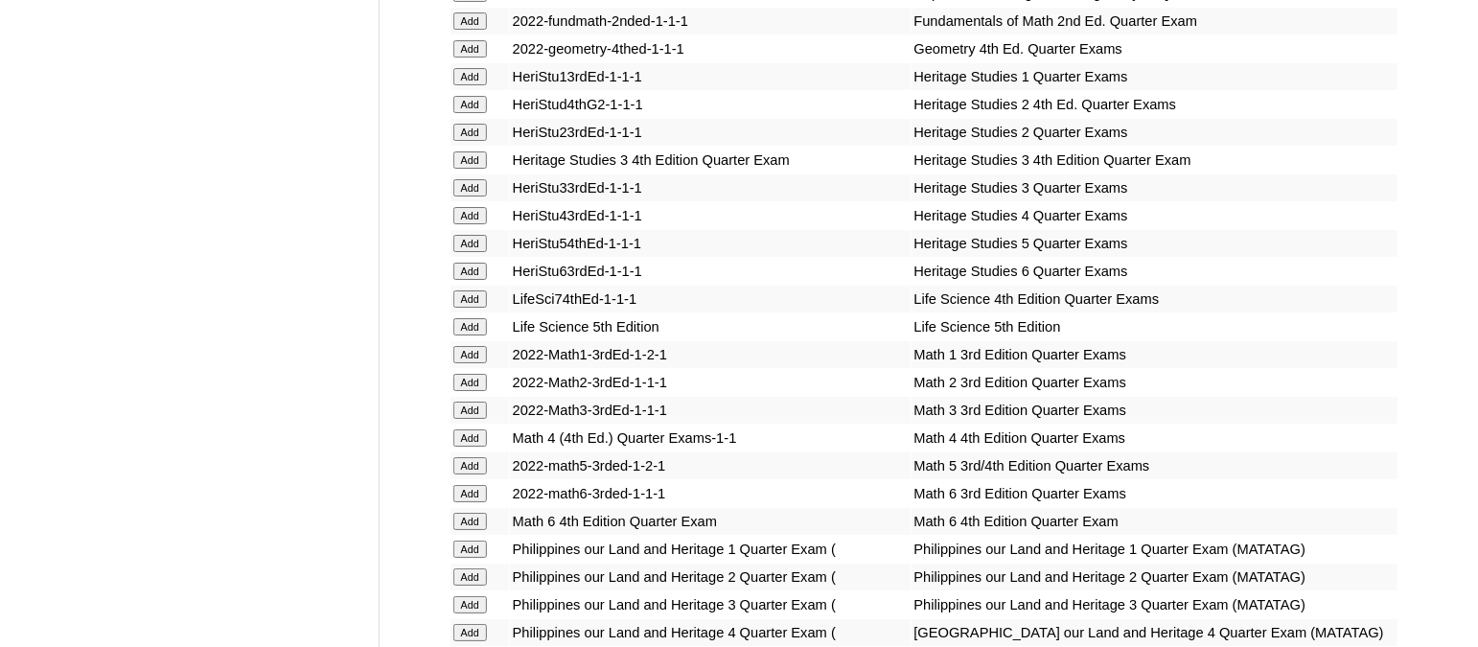
scroll to position [6890, 0]
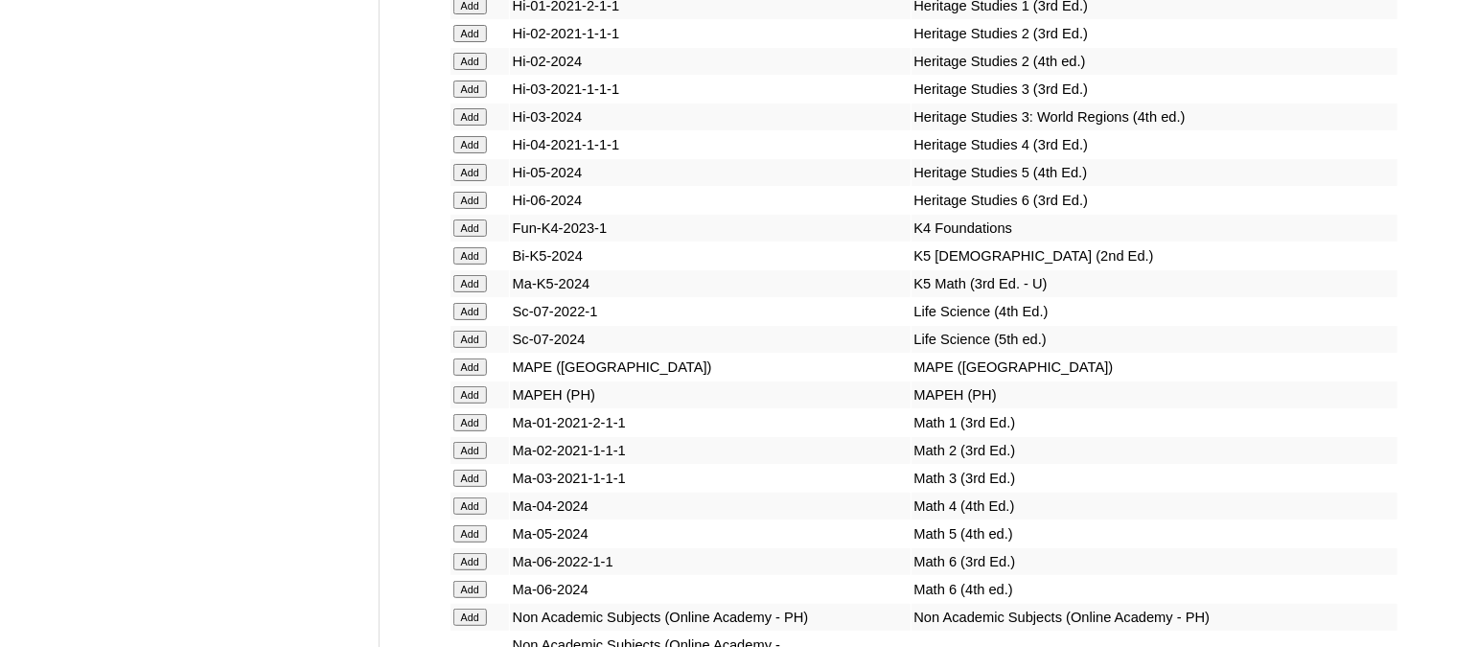
click at [470, 497] on input "Add" at bounding box center [470, 505] width 34 height 17
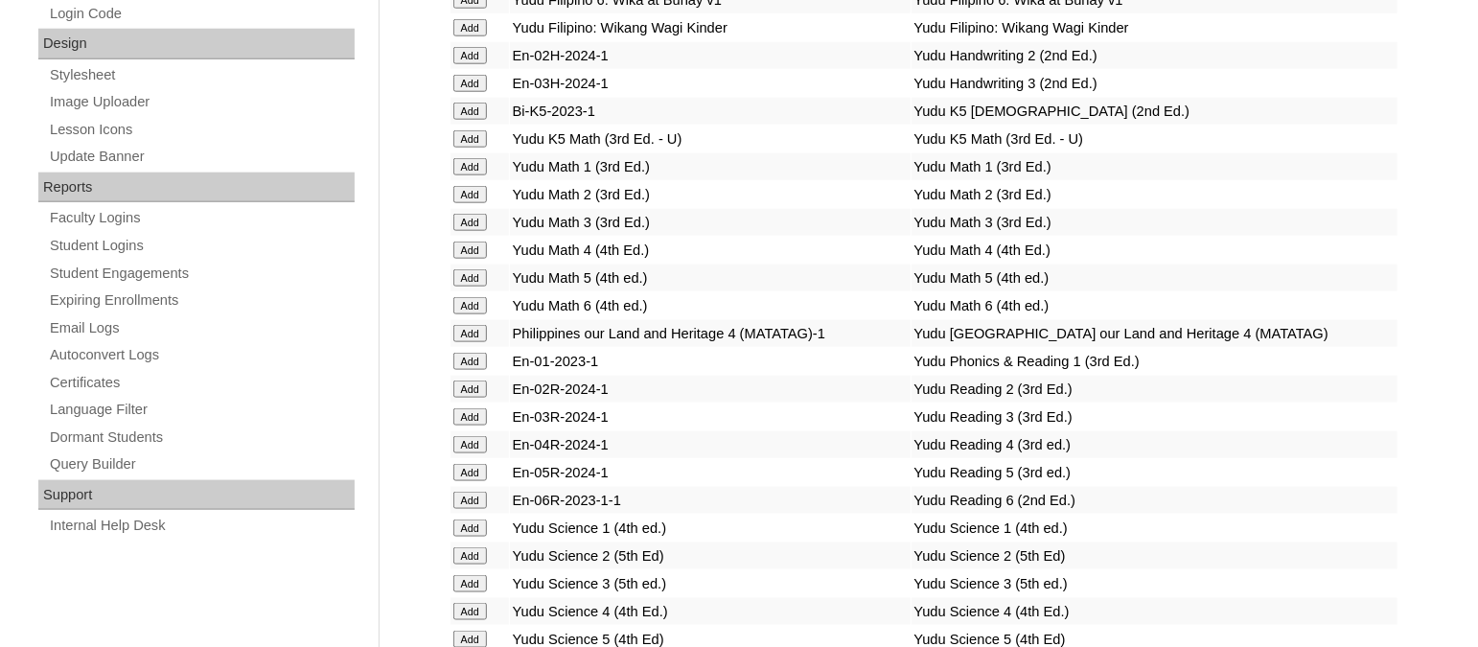
scroll to position [7426, 0]
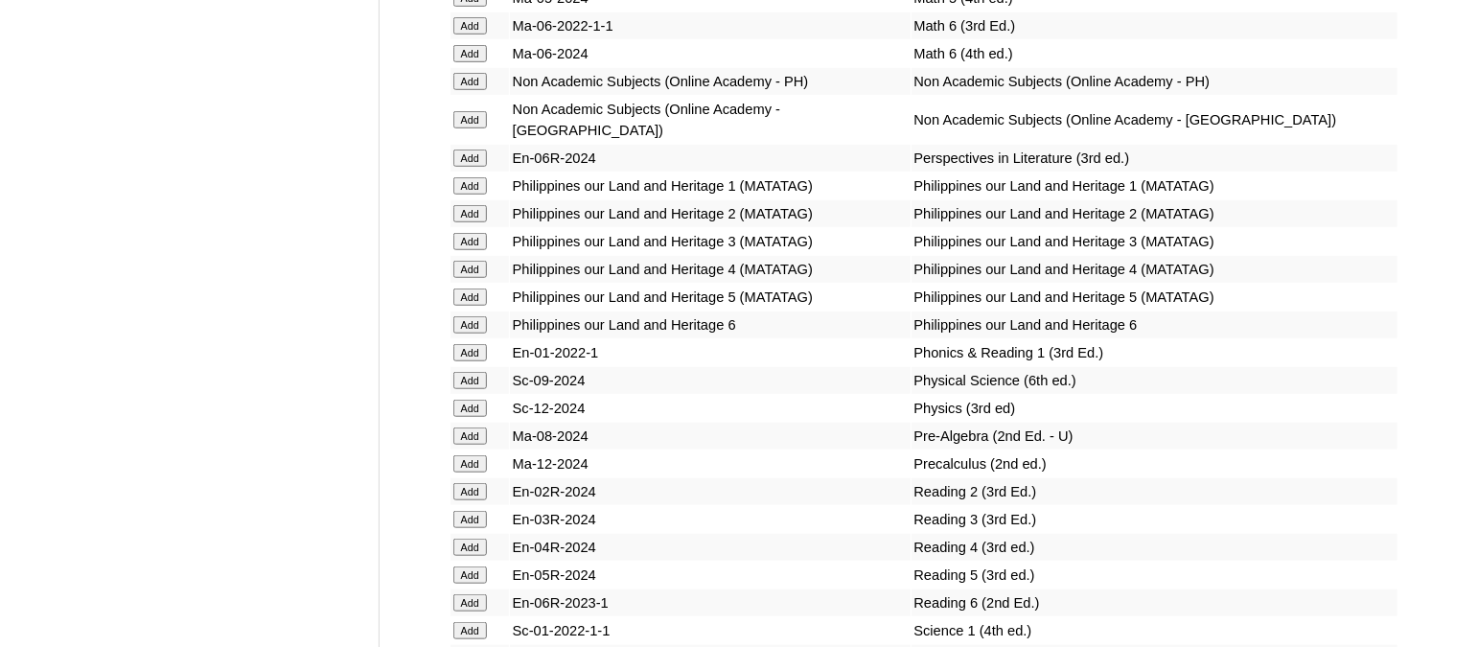
click at [473, 539] on input "Add" at bounding box center [470, 547] width 34 height 17
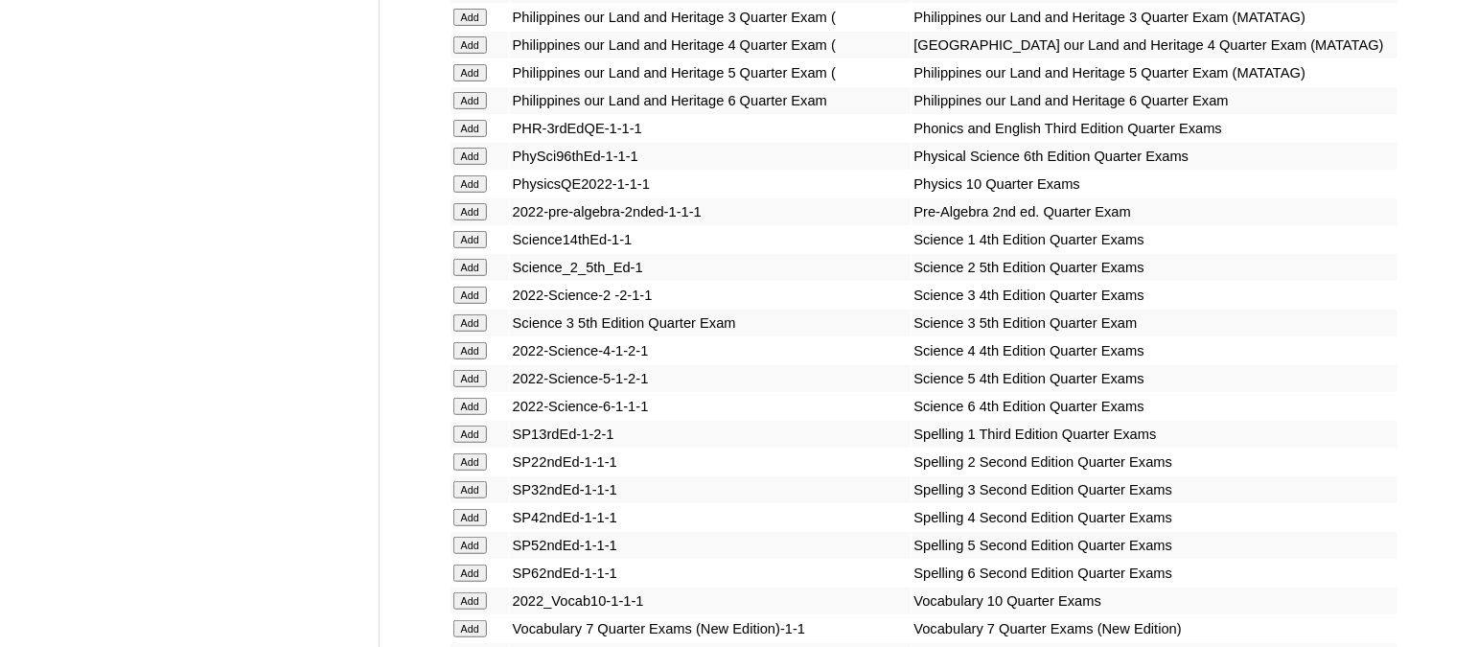
scroll to position [7613, 0]
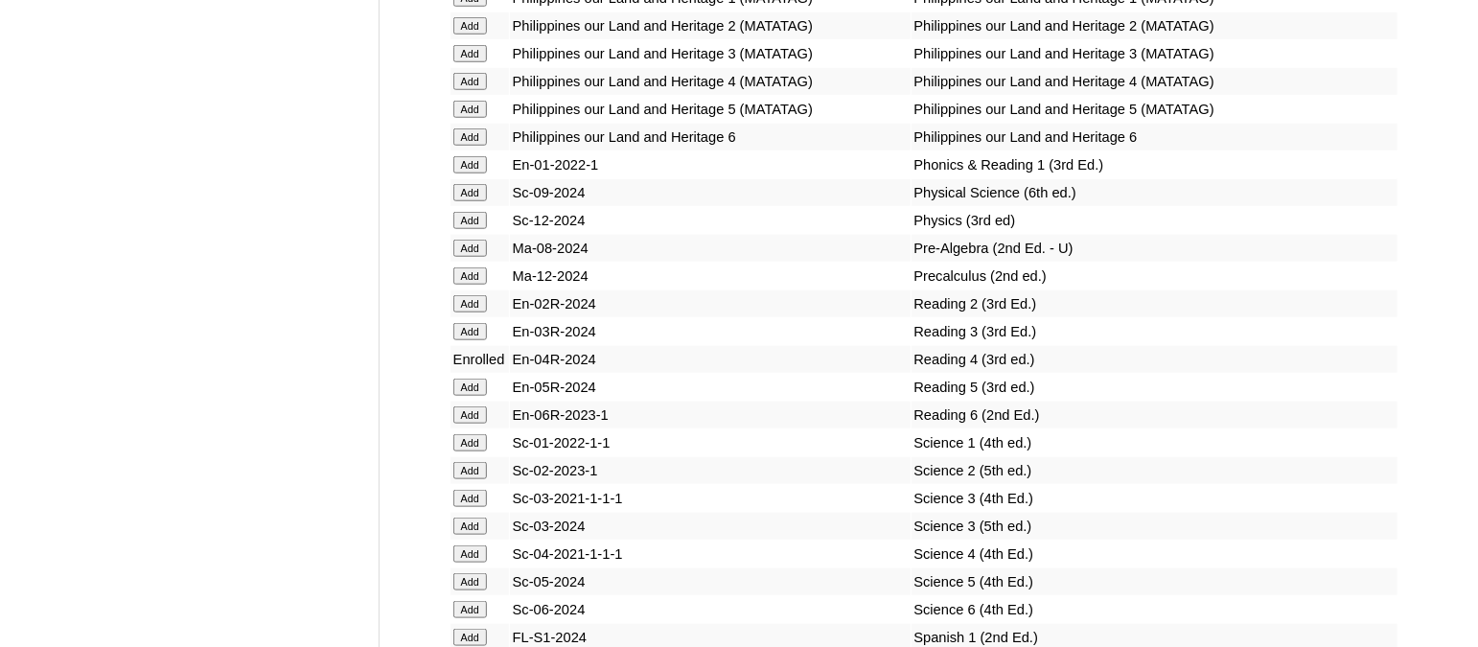
click at [473, 545] on input "Add" at bounding box center [470, 553] width 34 height 17
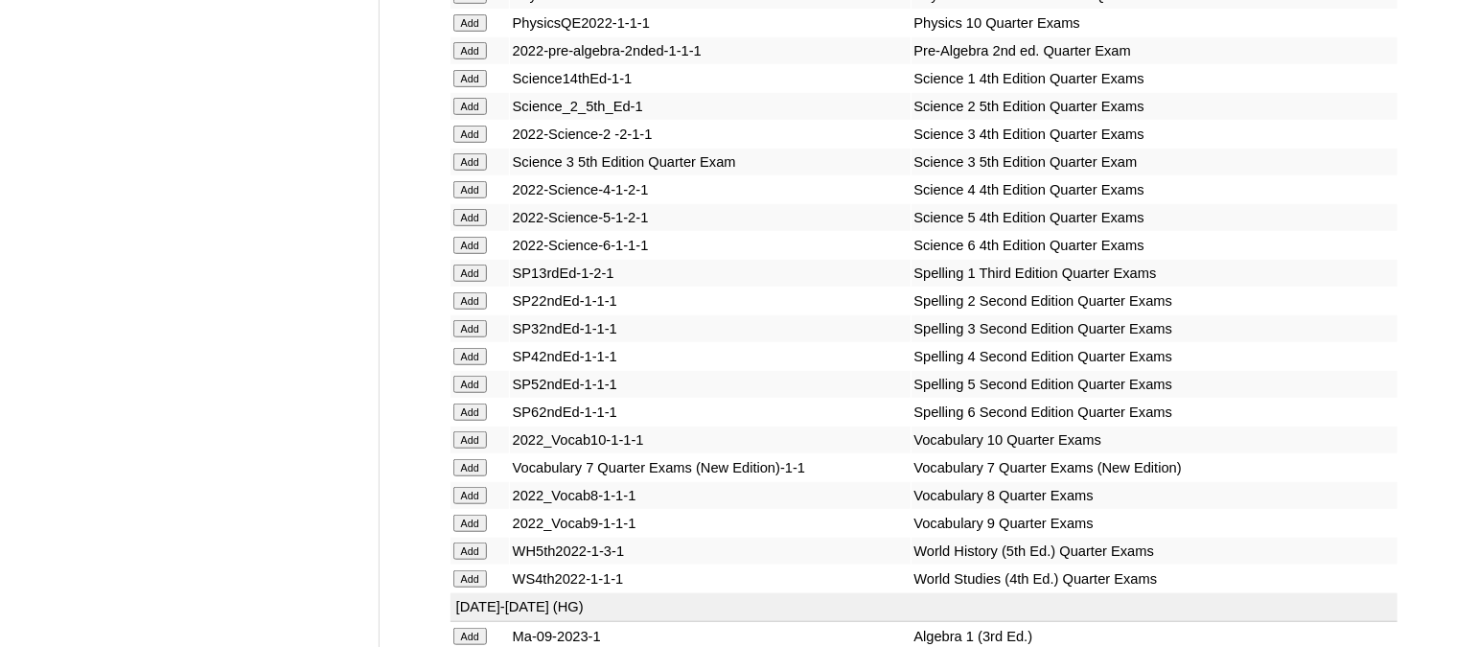
scroll to position [7856, 0]
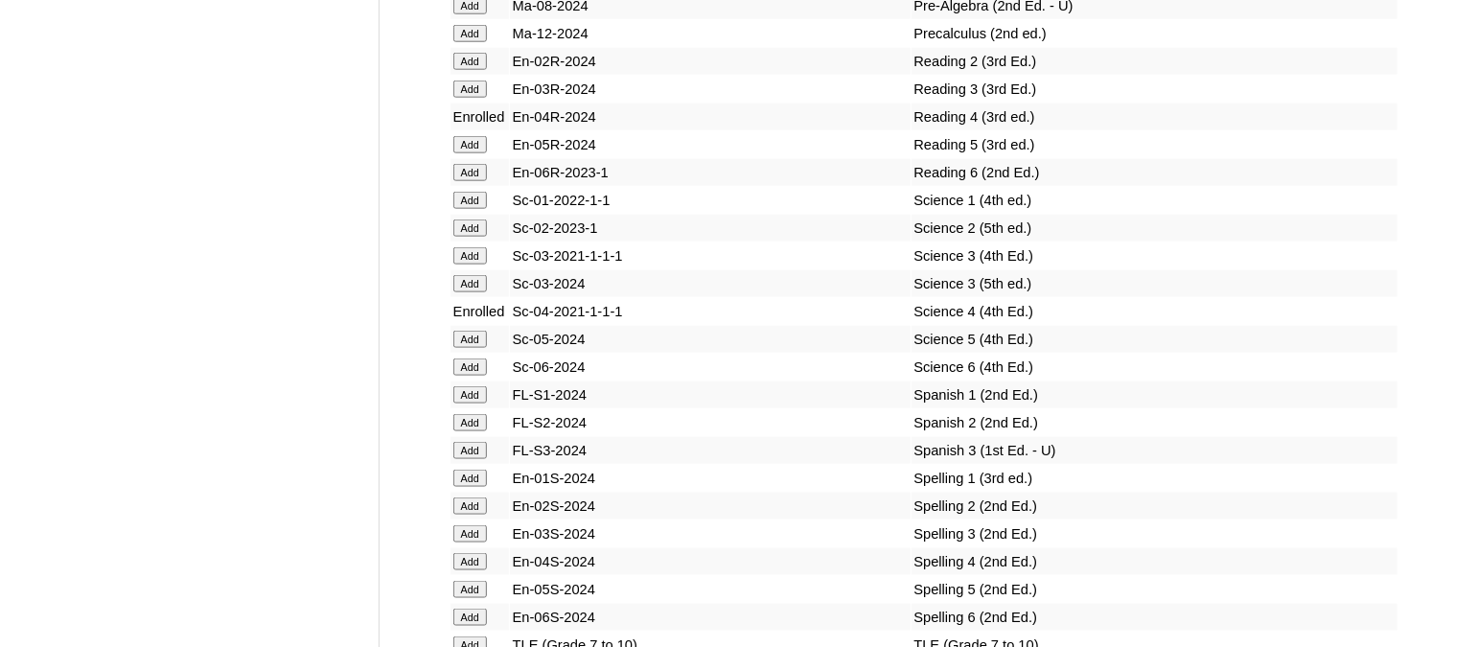
click at [469, 553] on input "Add" at bounding box center [470, 561] width 34 height 17
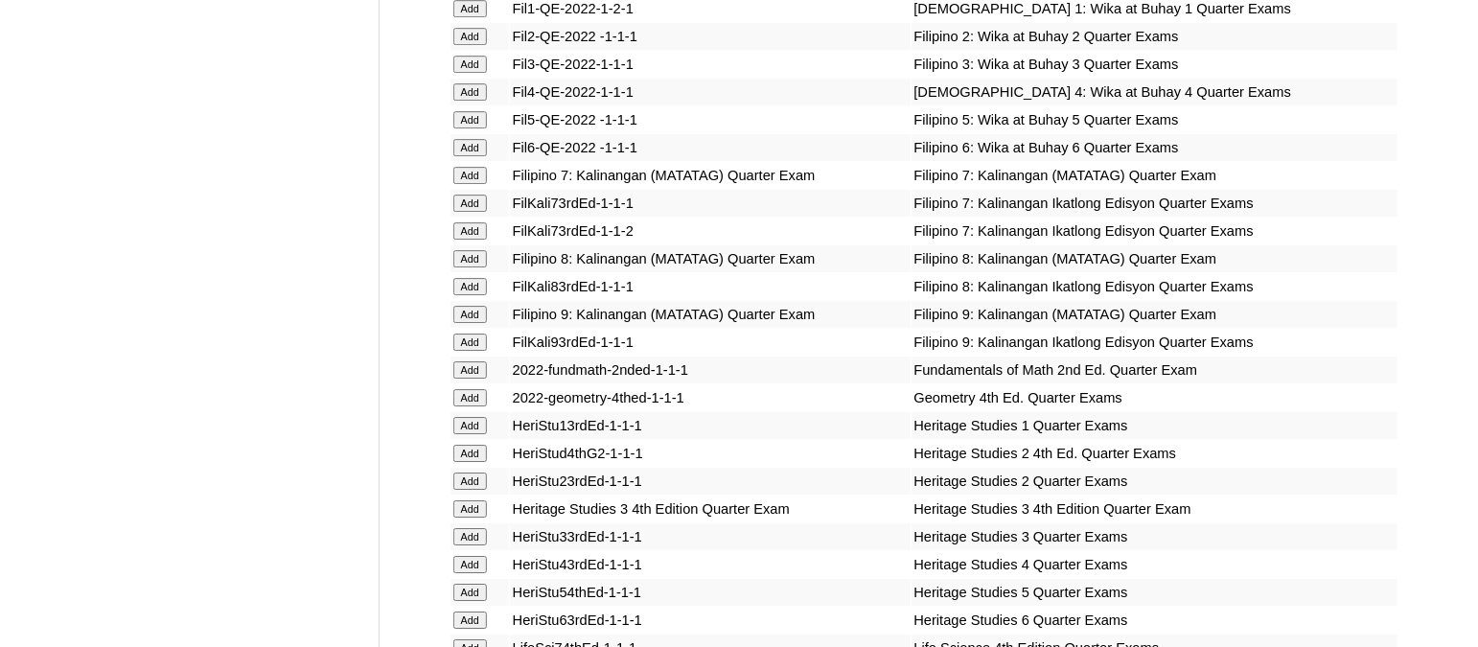
scroll to position [6407, 0]
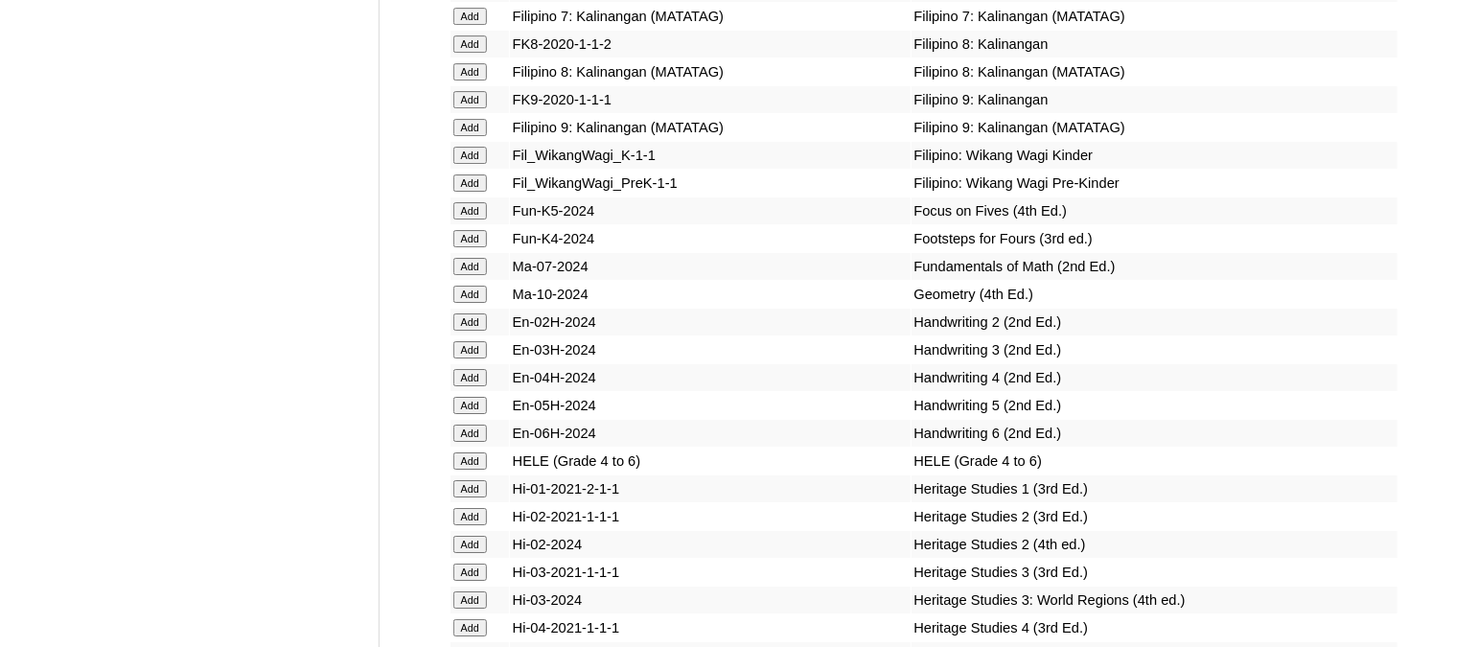
click at [476, 619] on input "Add" at bounding box center [470, 627] width 34 height 17
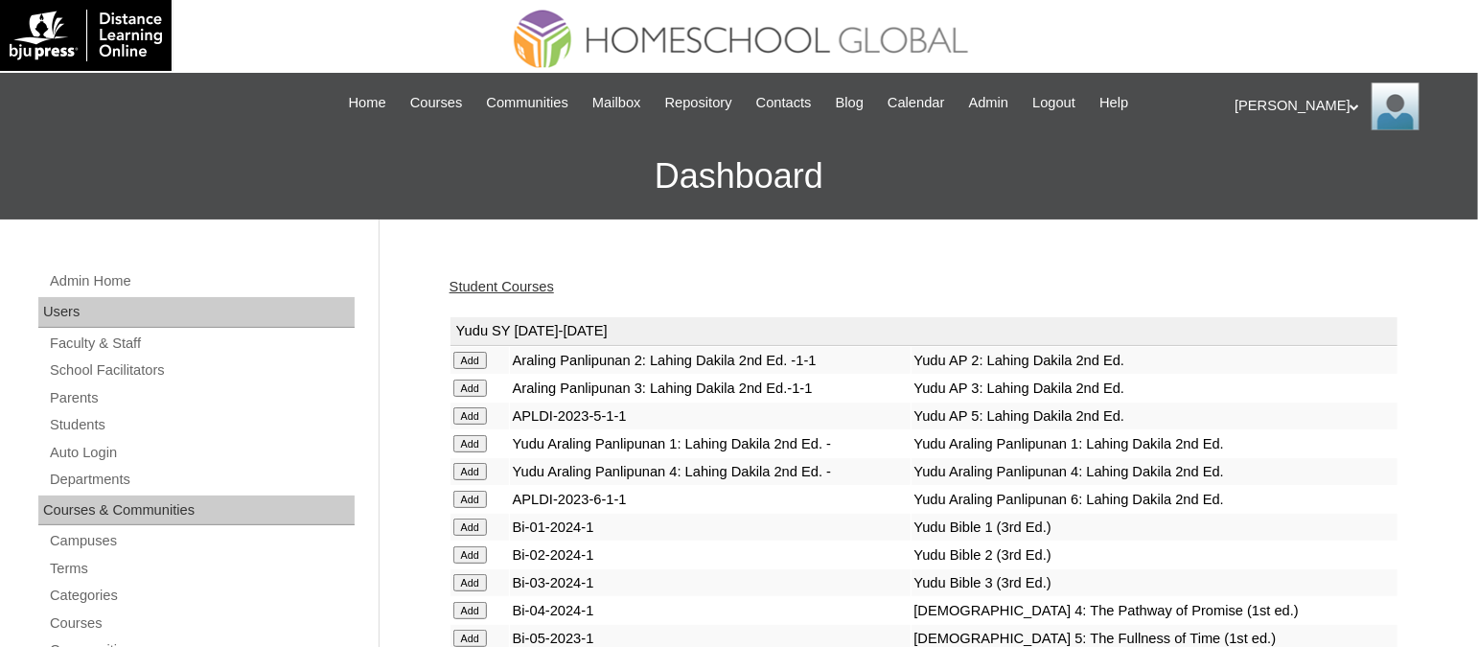
click at [497, 283] on link "Student Courses" at bounding box center [501, 286] width 104 height 15
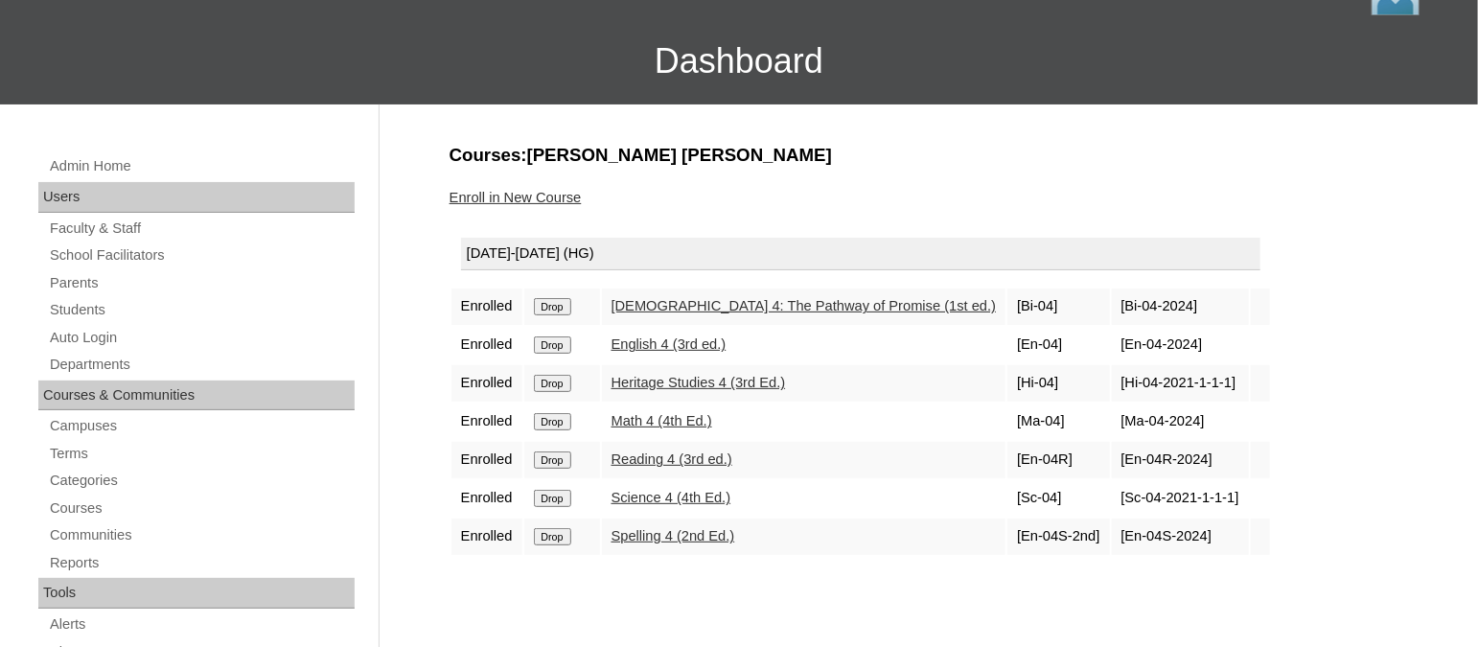
scroll to position [118, 0]
